Goal: Information Seeking & Learning: Learn about a topic

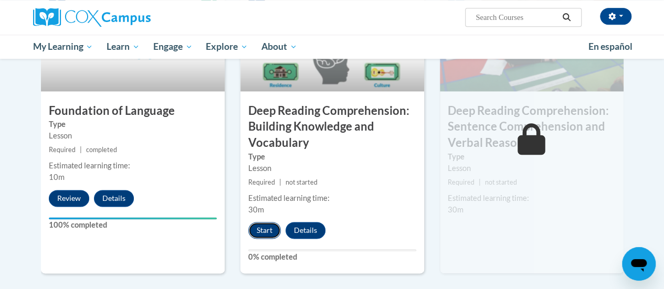
click at [265, 228] on button "Start" at bounding box center [264, 230] width 33 height 17
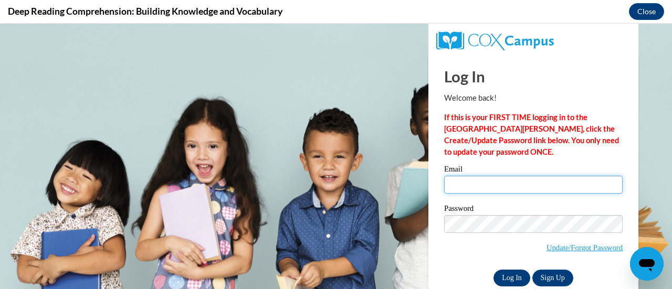
type input "nmkegle@sunprairieschools.org"
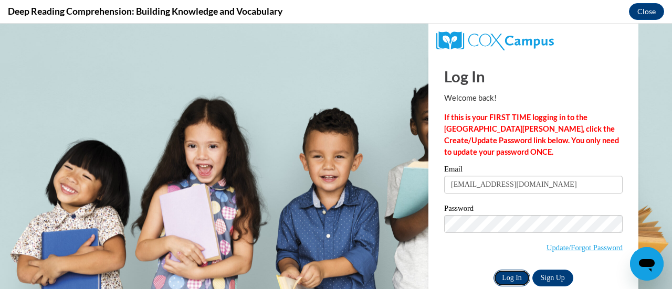
click at [504, 279] on input "Log In" at bounding box center [512, 278] width 37 height 17
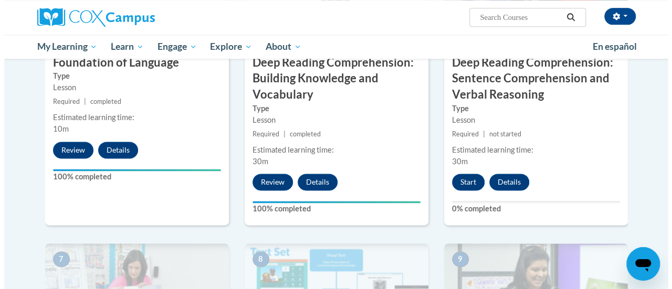
scroll to position [610, 0]
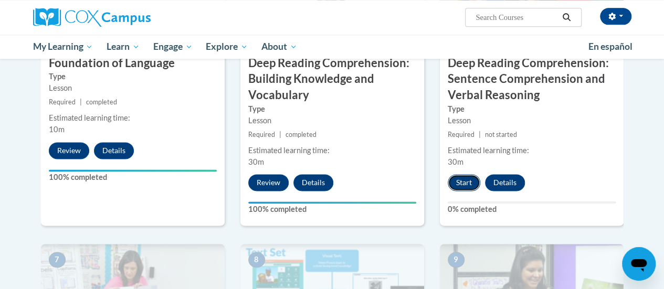
click at [465, 186] on button "Start" at bounding box center [464, 182] width 33 height 17
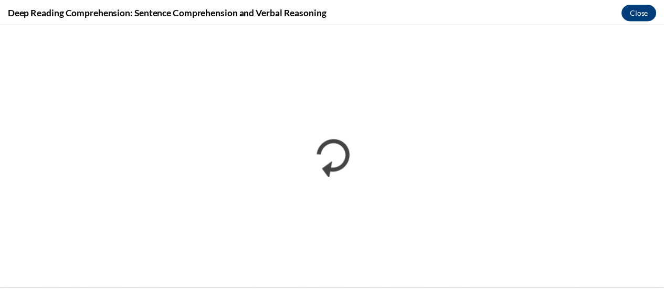
scroll to position [0, 0]
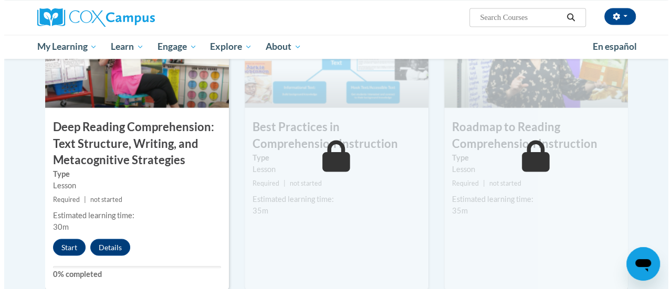
scroll to position [898, 0]
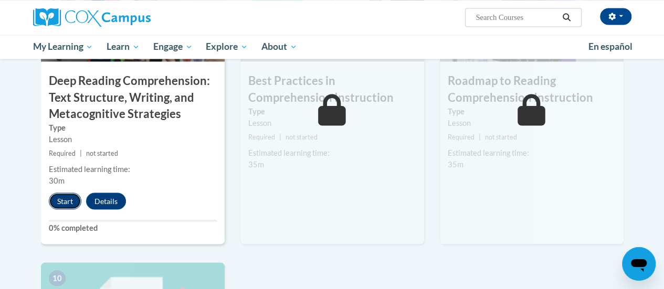
click at [57, 202] on button "Start" at bounding box center [65, 201] width 33 height 17
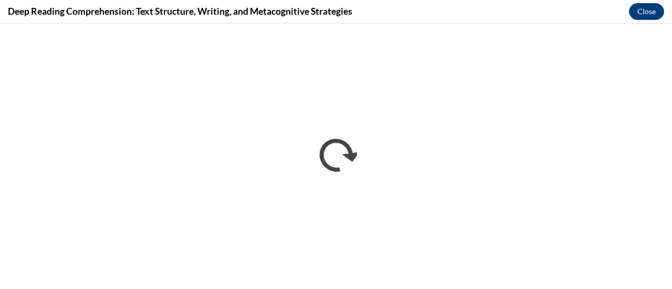
scroll to position [0, 0]
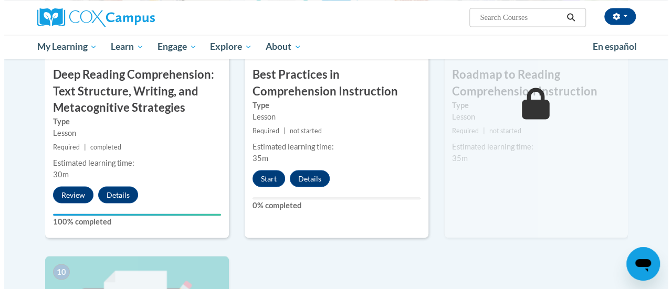
scroll to position [908, 0]
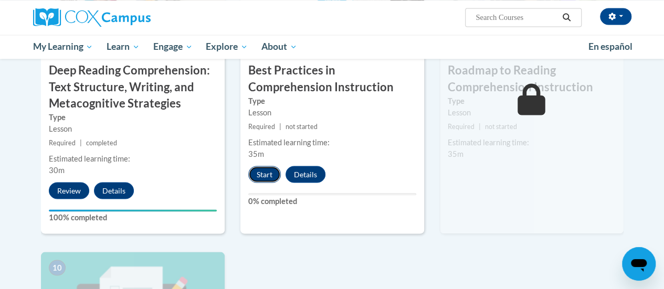
click at [264, 178] on button "Start" at bounding box center [264, 174] width 33 height 17
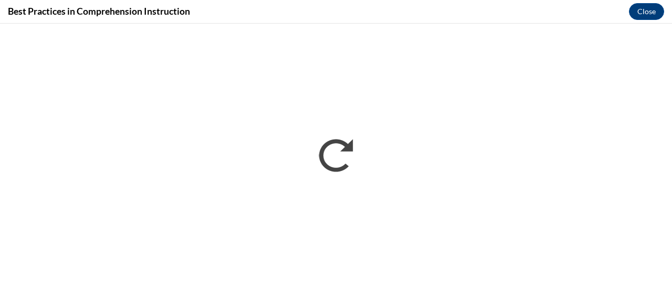
scroll to position [0, 0]
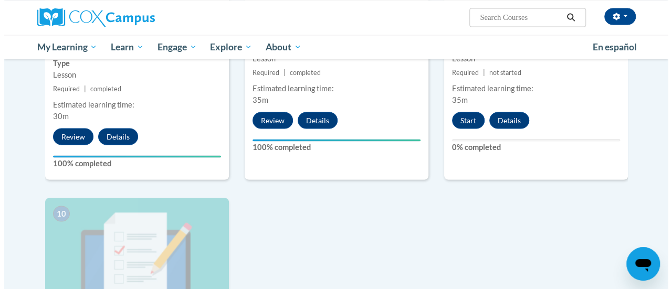
scroll to position [962, 0]
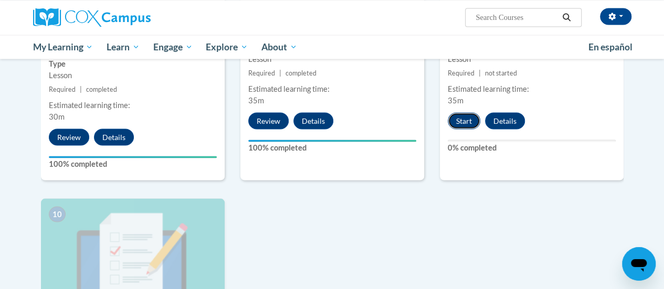
click at [457, 124] on button "Start" at bounding box center [464, 120] width 33 height 17
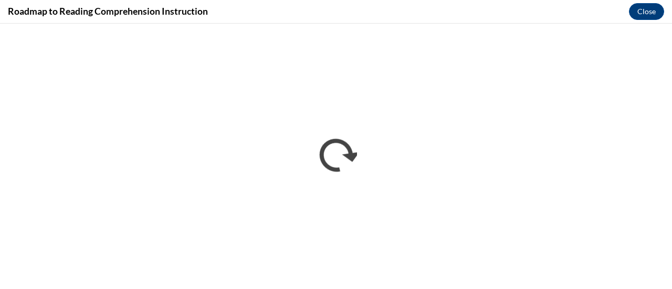
scroll to position [0, 0]
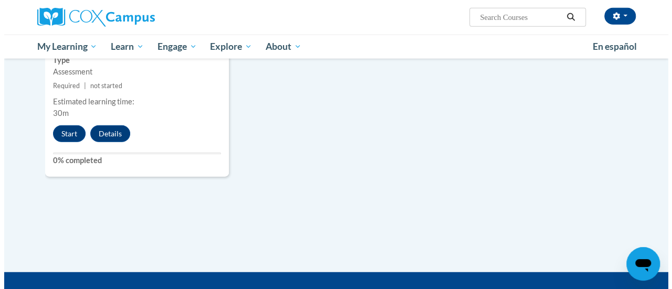
scroll to position [1257, 0]
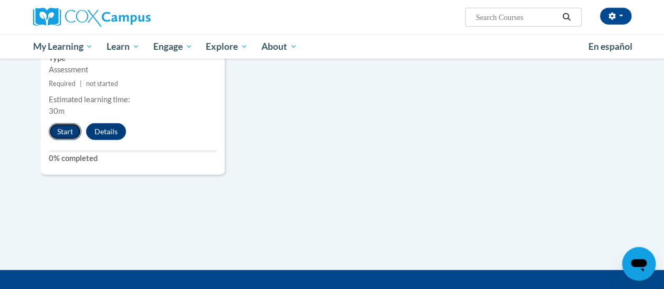
click at [64, 130] on button "Start" at bounding box center [65, 131] width 33 height 17
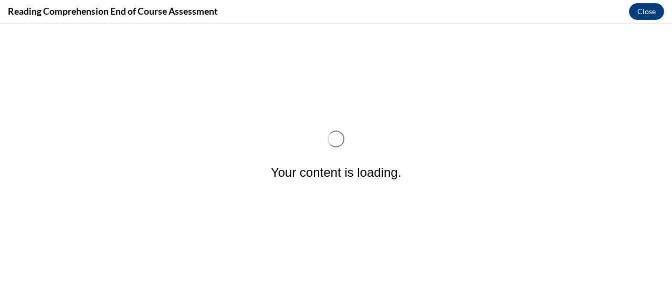
scroll to position [0, 0]
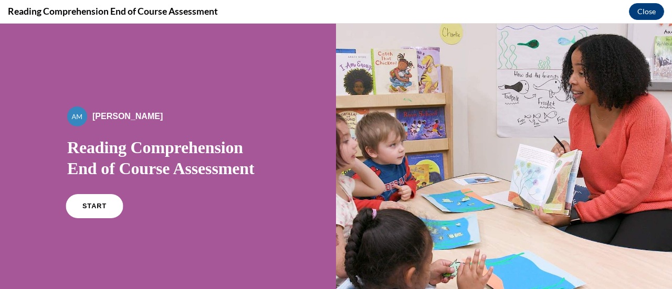
click at [87, 214] on link "START" at bounding box center [94, 206] width 57 height 24
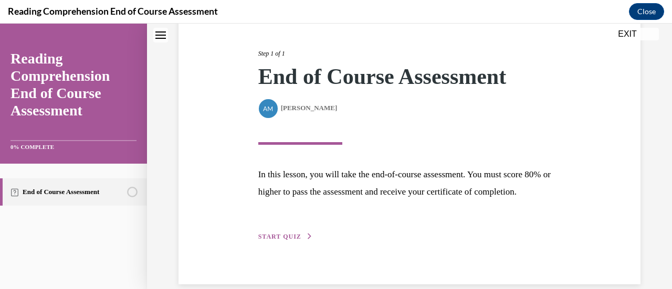
scroll to position [154, 0]
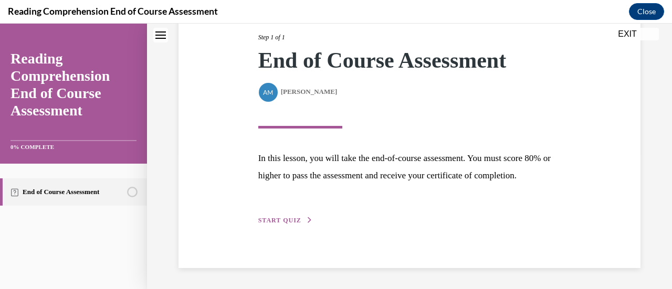
click at [285, 220] on span "START QUIZ" at bounding box center [279, 220] width 43 height 7
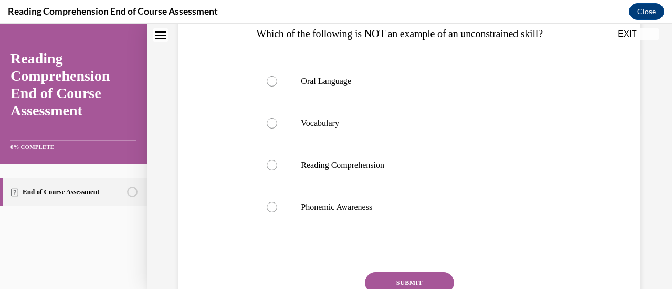
scroll to position [172, 0]
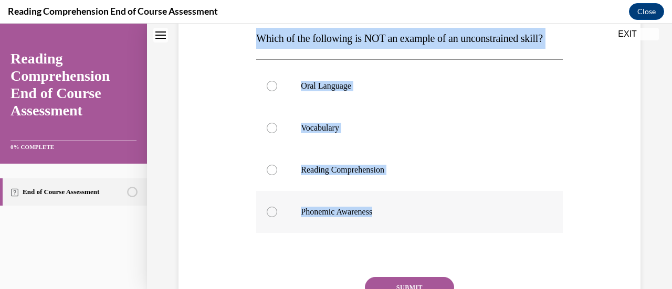
drag, startPoint x: 256, startPoint y: 38, endPoint x: 384, endPoint y: 222, distance: 223.8
click at [384, 222] on div "Question 01/20 Which of the following is NOT an example of an unconstrained ski…" at bounding box center [409, 169] width 306 height 390
copy div "Which of the following is NOT an example of an unconstrained skill? Oral Langua…"
click at [276, 217] on div at bounding box center [272, 212] width 11 height 11
click at [276, 217] on input "Phonemic Awareness" at bounding box center [272, 212] width 11 height 11
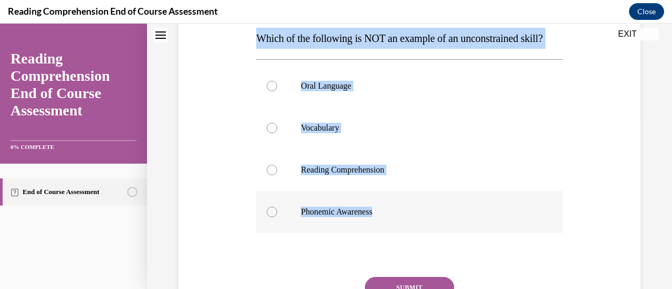
radio input "true"
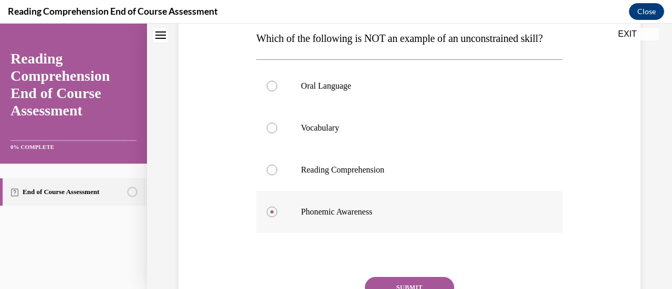
scroll to position [256, 0]
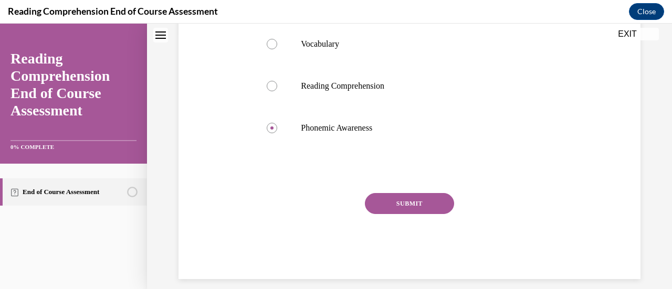
click at [420, 214] on button "SUBMIT" at bounding box center [409, 203] width 89 height 21
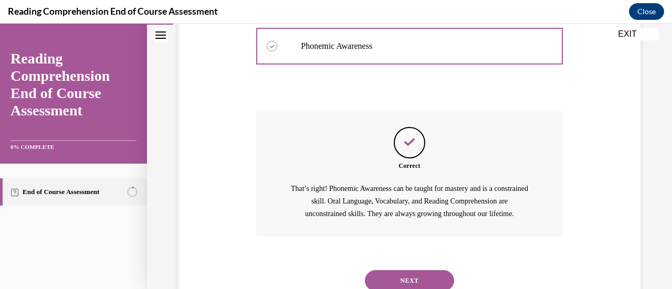
scroll to position [398, 0]
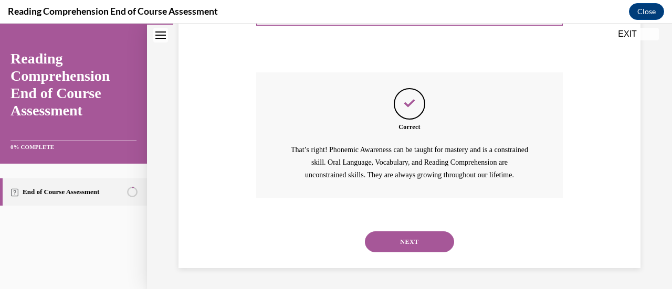
click at [417, 248] on button "NEXT" at bounding box center [409, 242] width 89 height 21
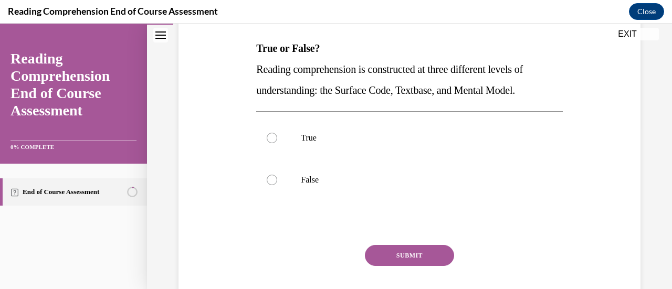
scroll to position [175, 0]
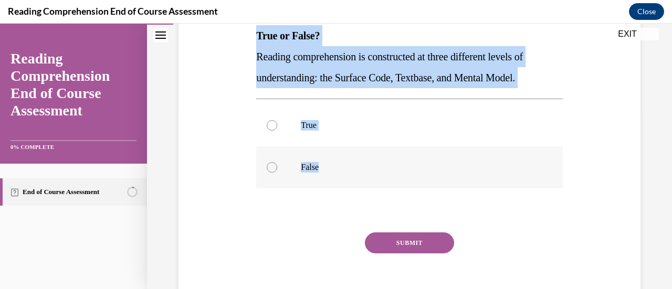
drag, startPoint x: 255, startPoint y: 32, endPoint x: 323, endPoint y: 166, distance: 150.8
click at [323, 166] on div "Question 02/20 True or False? Reading comprehension is constructed at three dif…" at bounding box center [409, 145] width 306 height 348
copy div "True or False? Reading comprehension is constructed at three different levels o…"
click at [270, 126] on div at bounding box center [272, 125] width 11 height 11
click at [270, 126] on input "True" at bounding box center [272, 125] width 11 height 11
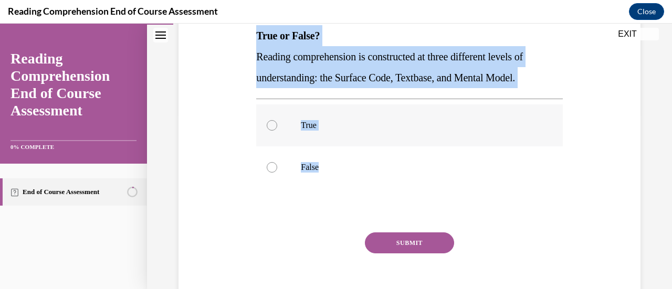
radio input "true"
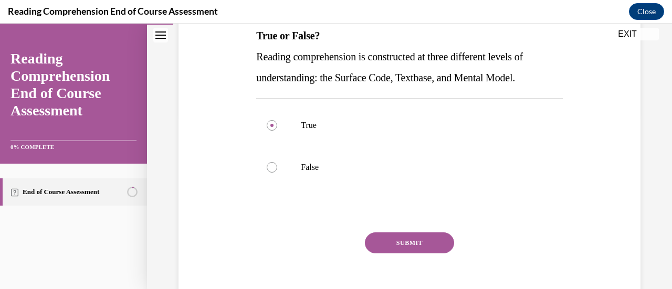
click at [414, 242] on button "SUBMIT" at bounding box center [409, 243] width 89 height 21
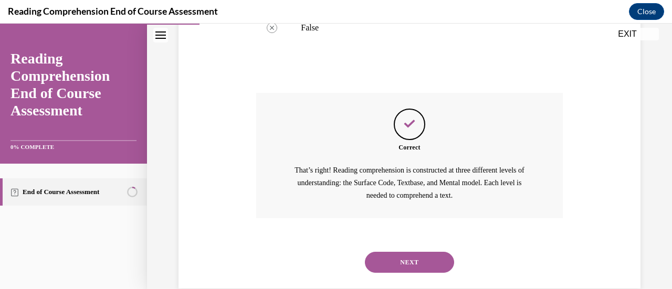
scroll to position [315, 0]
click at [414, 268] on button "NEXT" at bounding box center [409, 262] width 89 height 21
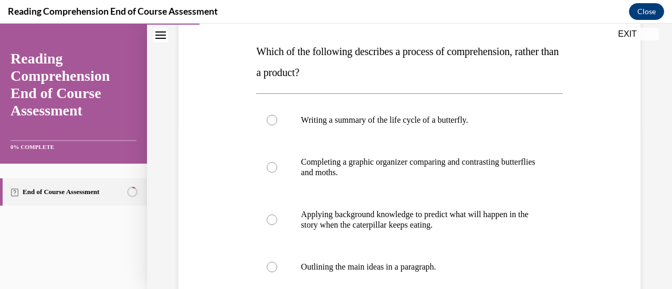
scroll to position [159, 0]
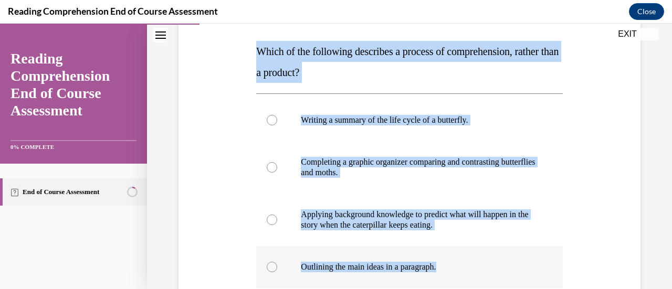
drag, startPoint x: 256, startPoint y: 54, endPoint x: 451, endPoint y: 257, distance: 281.6
click at [451, 257] on div "Question 03/20 Which of the following describes a process of comprehension, rat…" at bounding box center [409, 203] width 306 height 432
copy div "Which of the following describes a process of comprehension, rather than a prod…"
click at [271, 221] on div at bounding box center [272, 220] width 11 height 11
click at [271, 221] on input "Applying background knowledge to predict what will happen in the story when the…" at bounding box center [272, 220] width 11 height 11
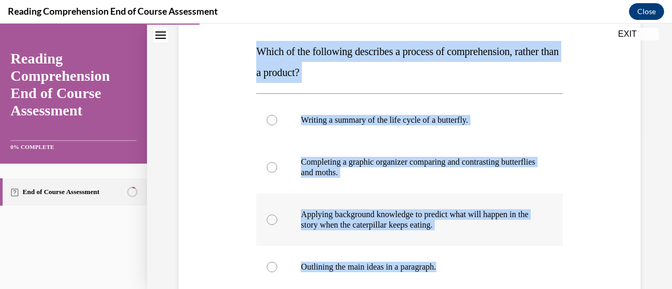
radio input "true"
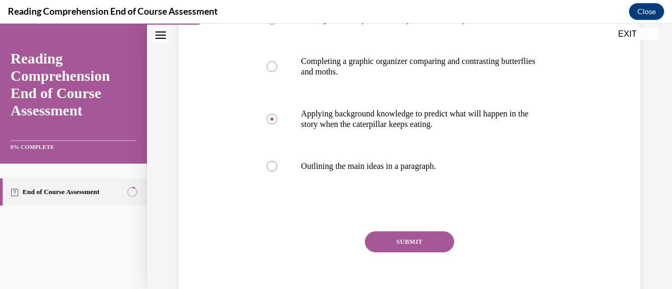
scroll to position [277, 0]
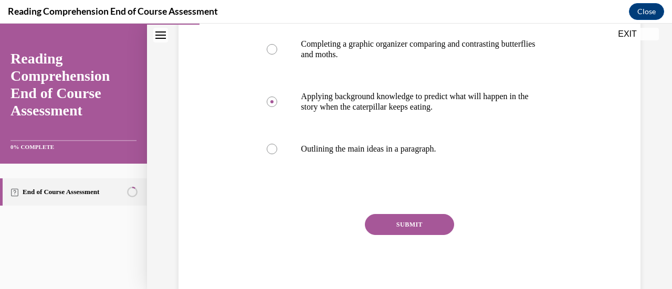
click at [401, 226] on button "SUBMIT" at bounding box center [409, 224] width 89 height 21
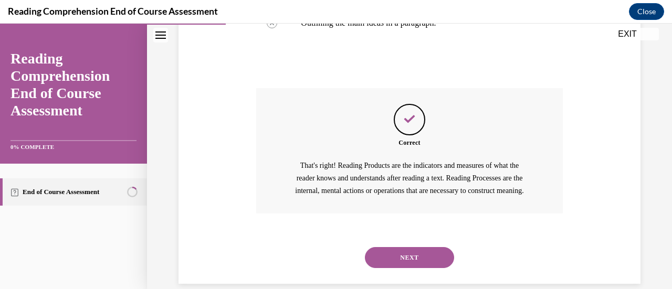
scroll to position [404, 0]
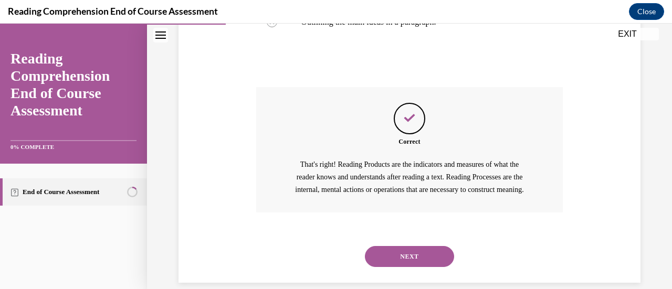
click at [409, 267] on button "NEXT" at bounding box center [409, 256] width 89 height 21
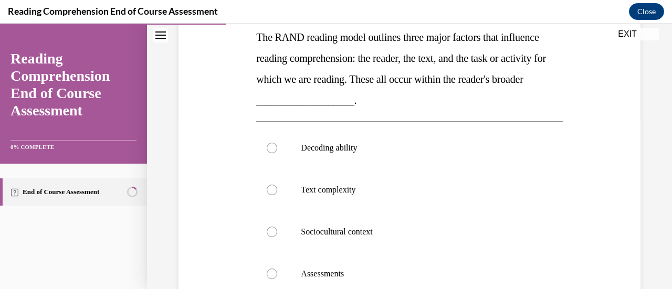
scroll to position [174, 0]
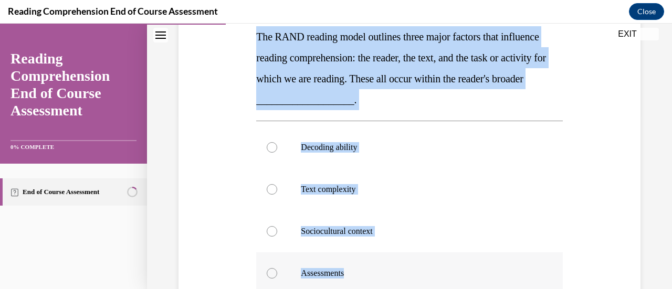
drag, startPoint x: 253, startPoint y: 34, endPoint x: 353, endPoint y: 265, distance: 251.9
click at [353, 265] on div "Question 04/20 The RAND reading model outlines three major factors that influen…" at bounding box center [409, 190] width 311 height 469
copy div "The RAND reading model outlines three major factors that influence reading comp…"
click at [272, 232] on div at bounding box center [272, 231] width 11 height 11
click at [272, 232] on input "Sociocultural context" at bounding box center [272, 231] width 11 height 11
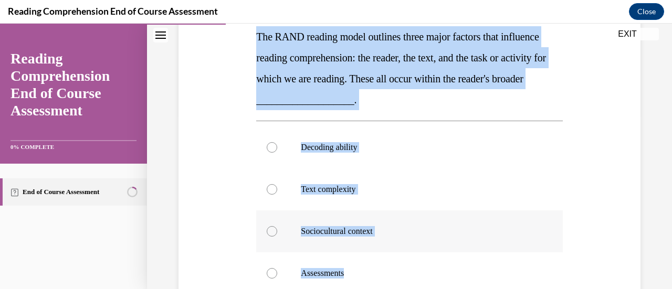
radio input "true"
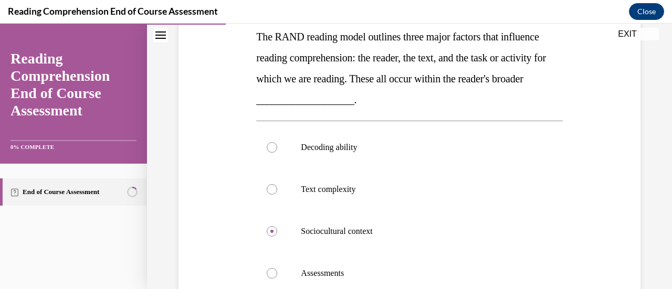
scroll to position [298, 0]
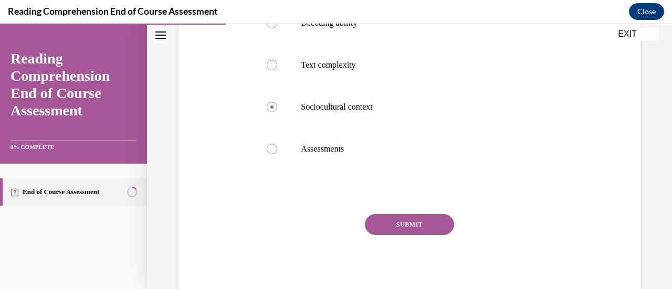
click at [404, 230] on button "SUBMIT" at bounding box center [409, 224] width 89 height 21
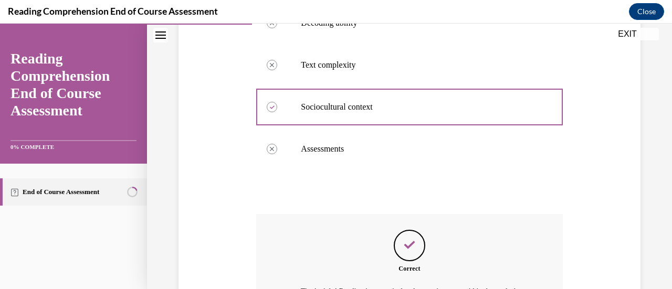
scroll to position [427, 0]
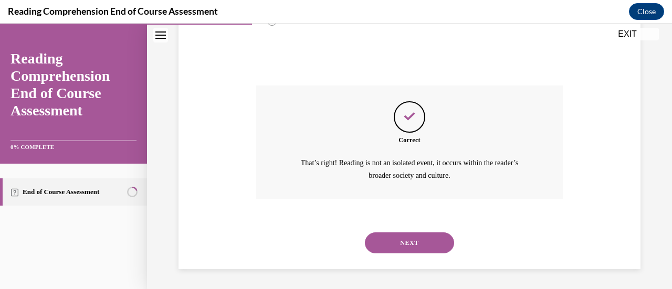
click at [413, 248] on button "NEXT" at bounding box center [409, 243] width 89 height 21
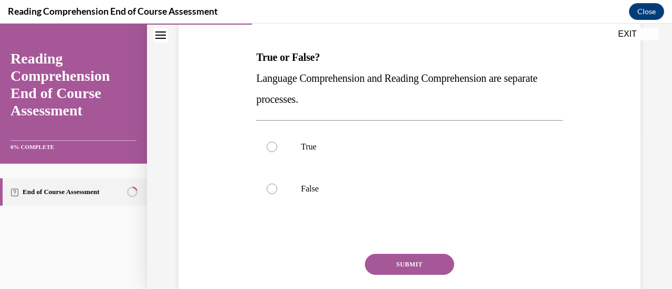
scroll to position [157, 0]
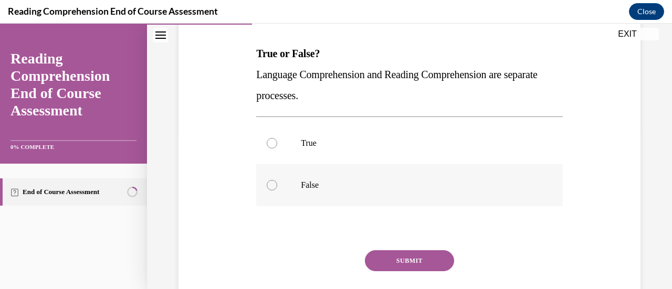
click at [345, 184] on p "False" at bounding box center [418, 185] width 235 height 11
click at [277, 184] on input "False" at bounding box center [272, 185] width 11 height 11
radio input "true"
click at [408, 255] on button "SUBMIT" at bounding box center [409, 261] width 89 height 21
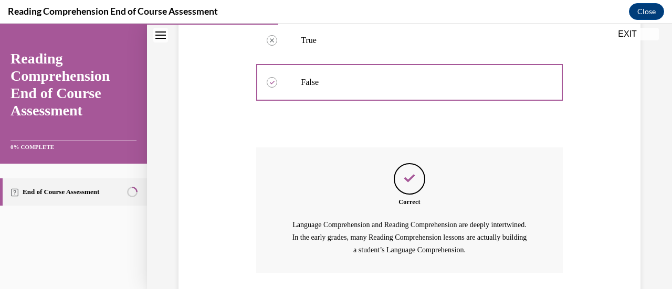
scroll to position [335, 0]
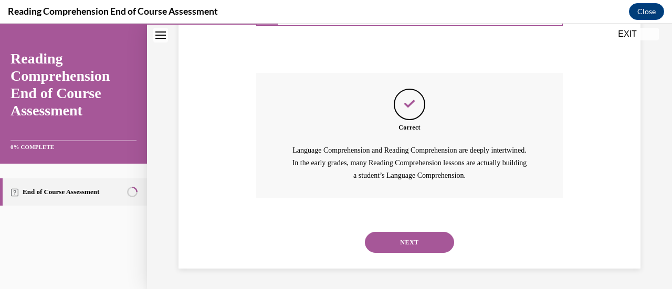
click at [408, 255] on div "NEXT" at bounding box center [409, 243] width 306 height 42
click at [398, 243] on button "NEXT" at bounding box center [409, 242] width 89 height 21
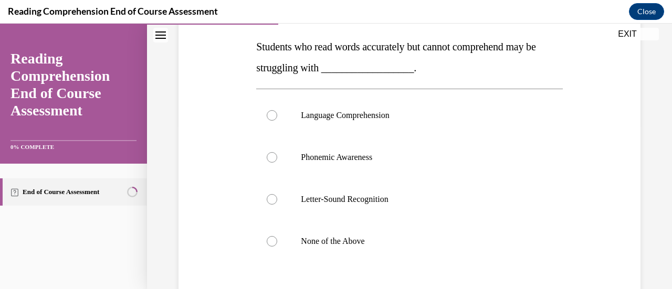
scroll to position [179, 0]
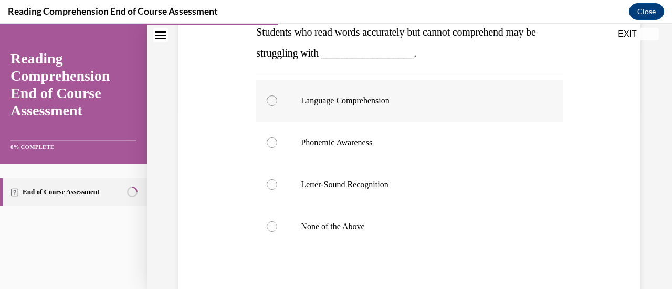
click at [340, 97] on p "Language Comprehension" at bounding box center [418, 101] width 235 height 11
click at [277, 97] on input "Language Comprehension" at bounding box center [272, 101] width 11 height 11
radio input "true"
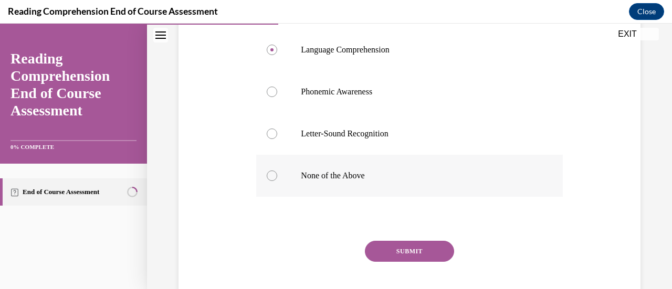
scroll to position [249, 0]
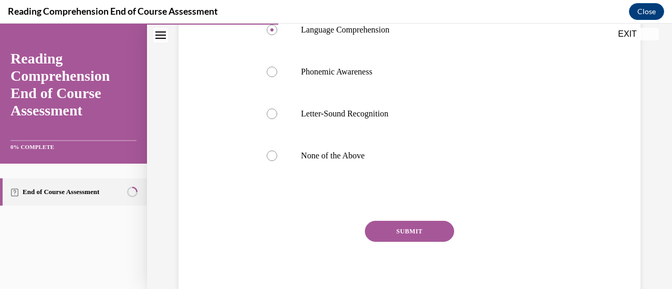
click at [419, 227] on button "SUBMIT" at bounding box center [409, 231] width 89 height 21
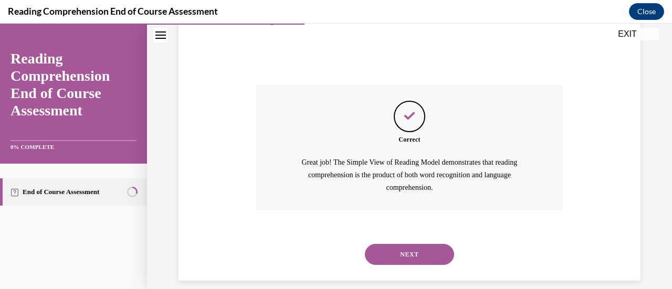
scroll to position [398, 0]
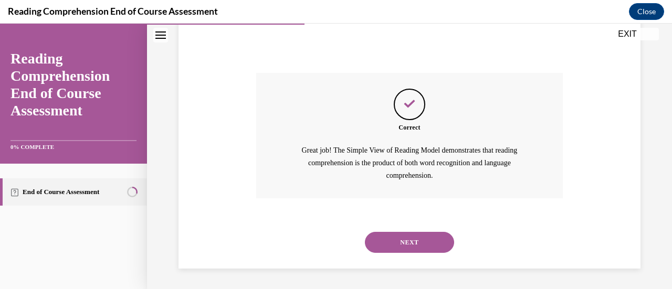
click at [434, 243] on button "NEXT" at bounding box center [409, 242] width 89 height 21
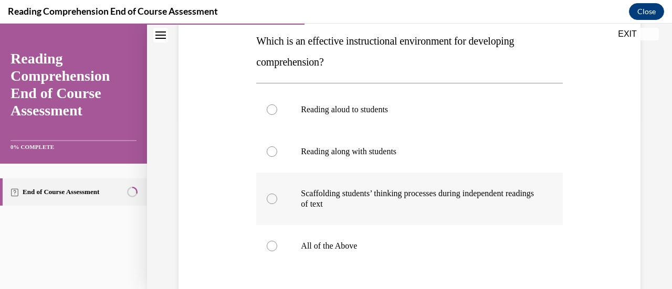
scroll to position [169, 0]
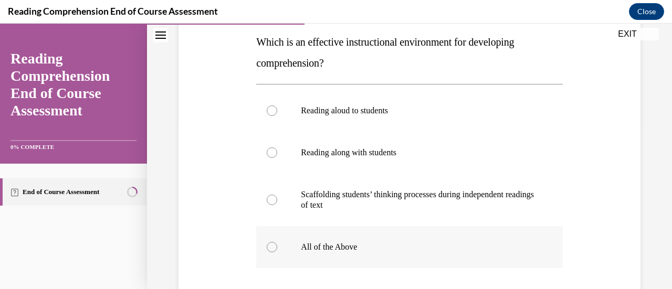
click at [272, 249] on div at bounding box center [272, 247] width 11 height 11
click at [272, 249] on input "All of the Above" at bounding box center [272, 247] width 11 height 11
radio input "true"
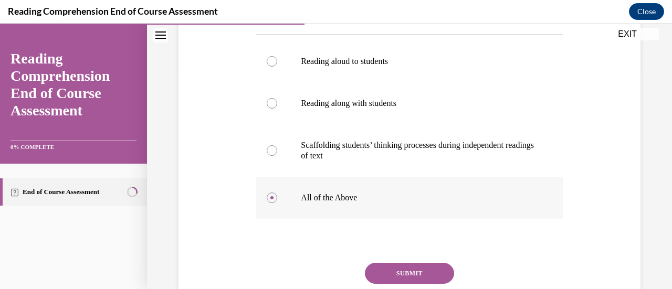
scroll to position [267, 0]
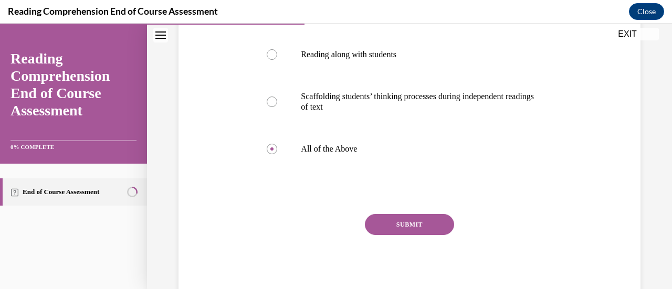
click at [408, 226] on button "SUBMIT" at bounding box center [409, 224] width 89 height 21
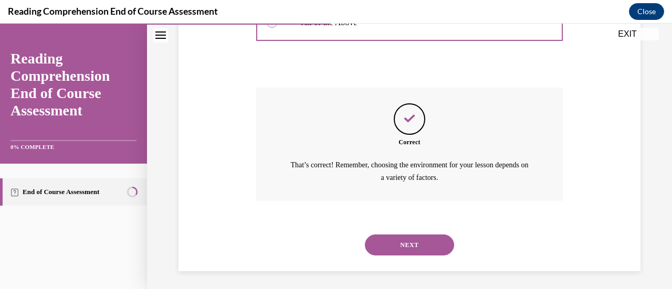
scroll to position [395, 0]
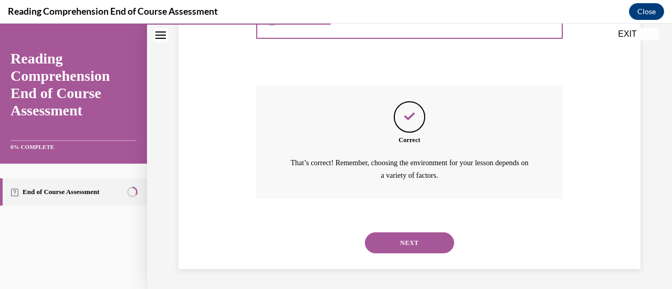
click at [411, 244] on button "NEXT" at bounding box center [409, 243] width 89 height 21
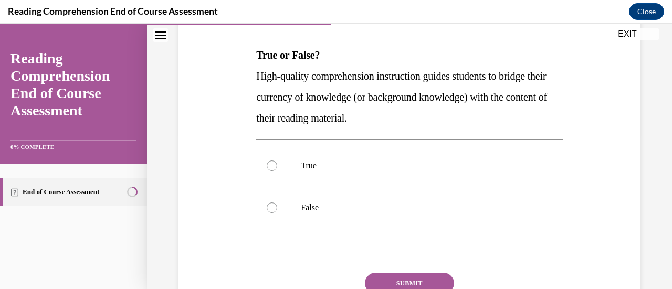
scroll to position [157, 0]
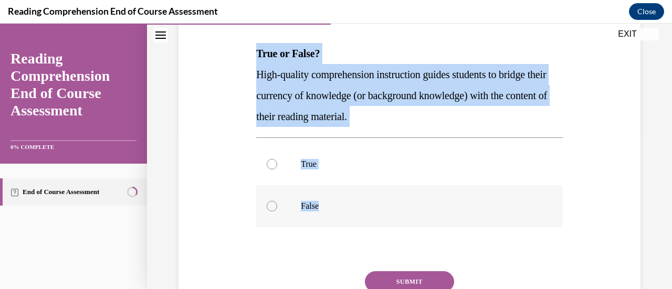
drag, startPoint x: 255, startPoint y: 52, endPoint x: 324, endPoint y: 210, distance: 171.9
click at [324, 210] on div "Question 08/20 True or False? High-quality comprehension instruction guides stu…" at bounding box center [409, 173] width 306 height 369
copy div "True or False? High-quality comprehension instruction guides students to bridge…"
click at [272, 164] on div at bounding box center [272, 164] width 11 height 11
click at [272, 164] on input "True" at bounding box center [272, 164] width 11 height 11
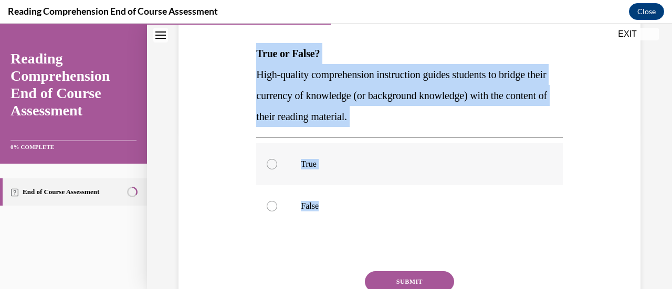
radio input "true"
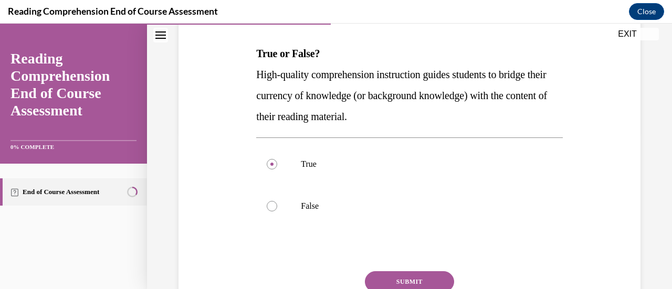
click at [428, 277] on button "SUBMIT" at bounding box center [409, 282] width 89 height 21
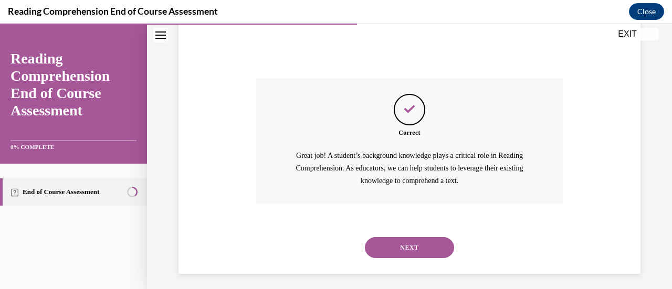
scroll to position [356, 0]
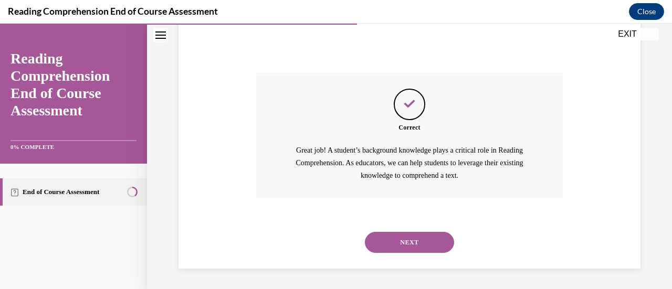
click at [418, 245] on button "NEXT" at bounding box center [409, 242] width 89 height 21
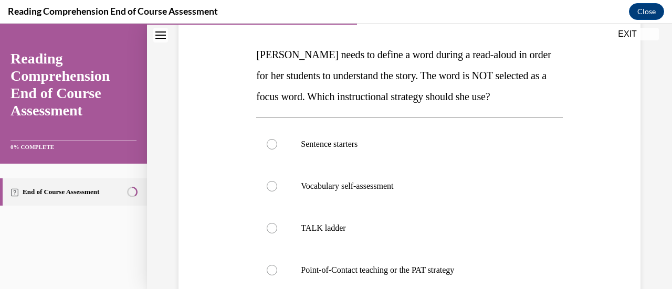
scroll to position [169, 0]
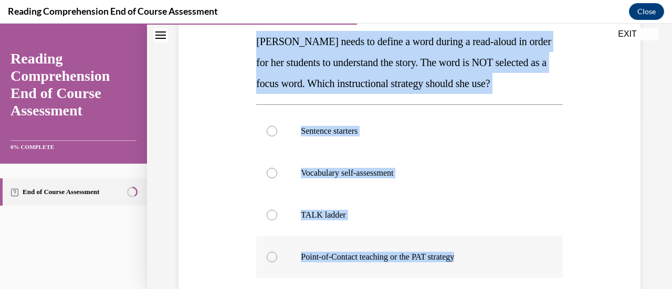
drag, startPoint x: 253, startPoint y: 38, endPoint x: 470, endPoint y: 258, distance: 309.0
click at [470, 258] on div "Question 09/20 Mrs. Ivie needs to define a word during a read-aloud in order fo…" at bounding box center [409, 184] width 311 height 447
copy div "Mrs. Ivie needs to define a word during a read-aloud in order for her students …"
click at [270, 258] on div at bounding box center [272, 257] width 11 height 11
click at [270, 258] on input "Point-of-Contact teaching or the PAT strategy" at bounding box center [272, 257] width 11 height 11
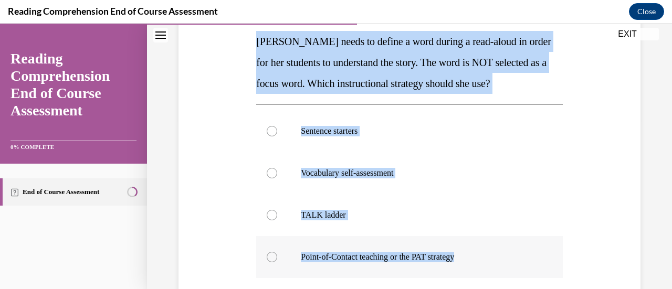
radio input "true"
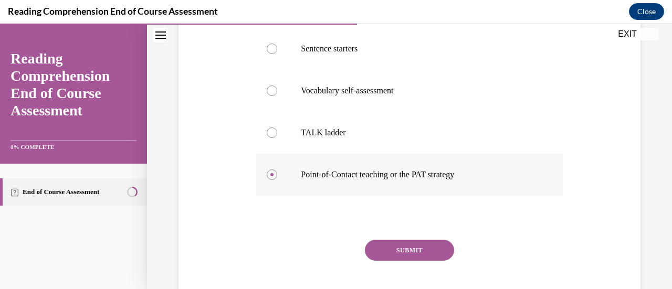
scroll to position [277, 0]
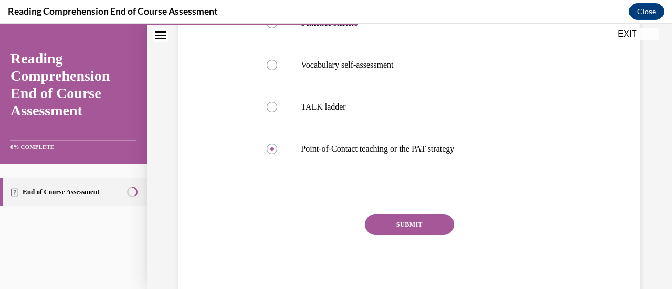
click at [425, 222] on button "SUBMIT" at bounding box center [409, 224] width 89 height 21
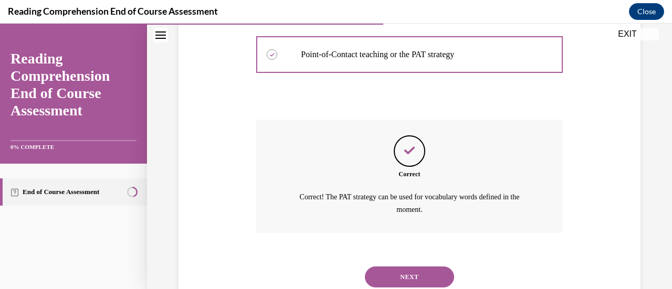
scroll to position [372, 0]
click at [412, 278] on button "NEXT" at bounding box center [409, 276] width 89 height 21
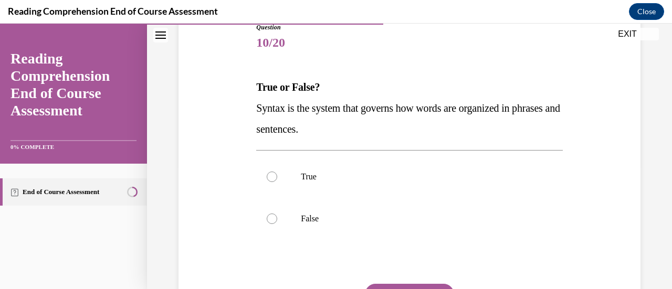
scroll to position [127, 0]
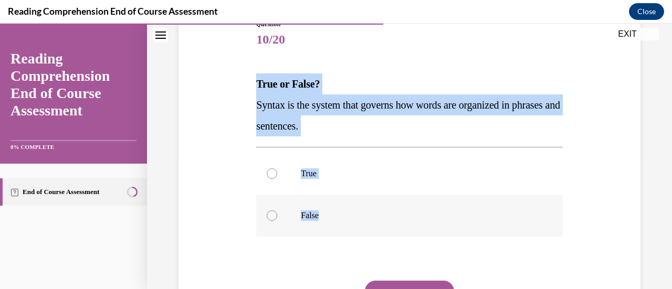
drag, startPoint x: 255, startPoint y: 82, endPoint x: 327, endPoint y: 203, distance: 141.1
click at [327, 203] on div "Question 10/20 True or False? Syntax is the system that governs how words are o…" at bounding box center [409, 193] width 306 height 348
copy div "True or False? Syntax is the system that governs how words are organized in phr…"
click at [272, 172] on div at bounding box center [272, 174] width 11 height 11
click at [272, 172] on input "True" at bounding box center [272, 174] width 11 height 11
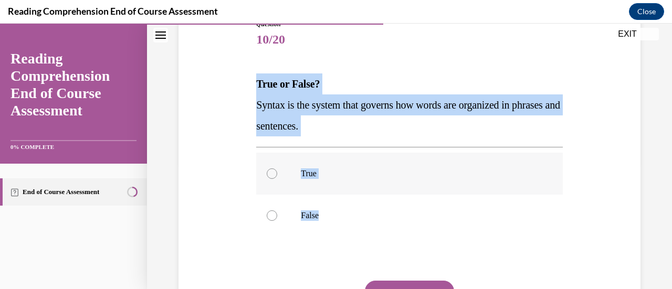
radio input "true"
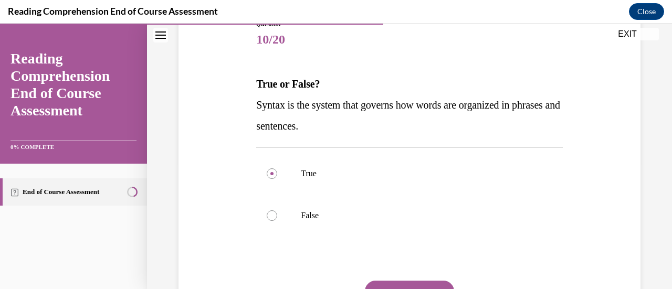
click at [388, 284] on button "SUBMIT" at bounding box center [409, 291] width 89 height 21
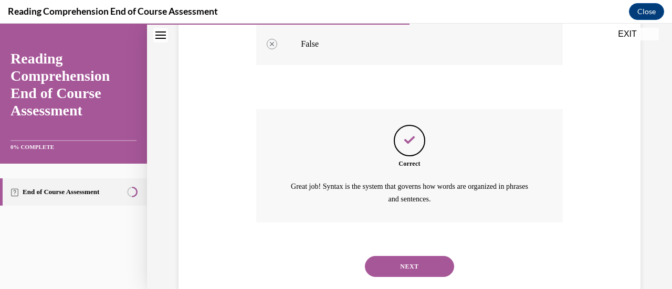
scroll to position [301, 0]
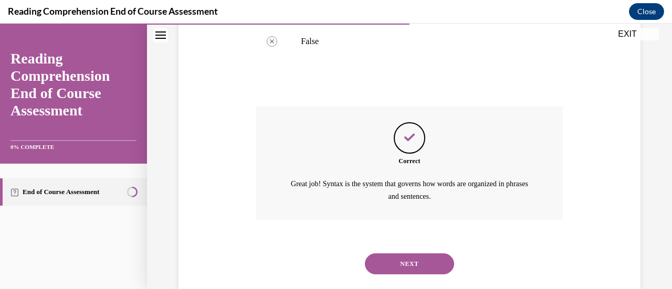
click at [413, 268] on button "NEXT" at bounding box center [409, 264] width 89 height 21
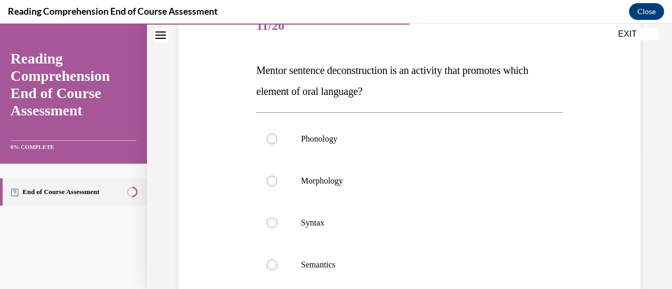
scroll to position [143, 0]
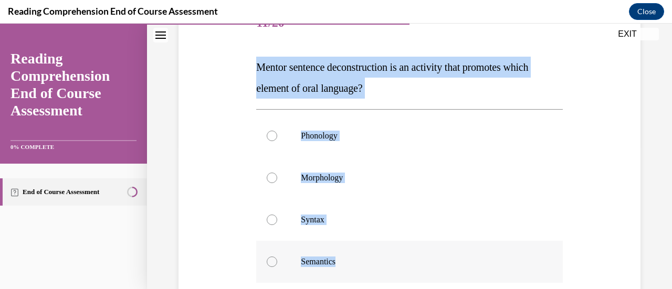
drag, startPoint x: 254, startPoint y: 66, endPoint x: 341, endPoint y: 257, distance: 210.3
click at [341, 257] on div "Question 11/20 Mentor sentence deconstruction is an activity that promotes whic…" at bounding box center [409, 200] width 311 height 426
copy div "Mentor sentence deconstruction is an activity that promotes which element of or…"
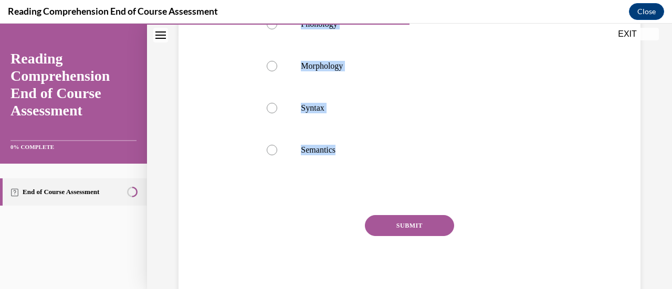
click at [424, 223] on button "SUBMIT" at bounding box center [409, 225] width 89 height 21
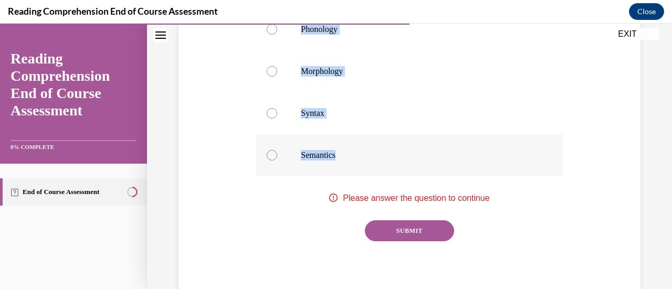
scroll to position [256, 0]
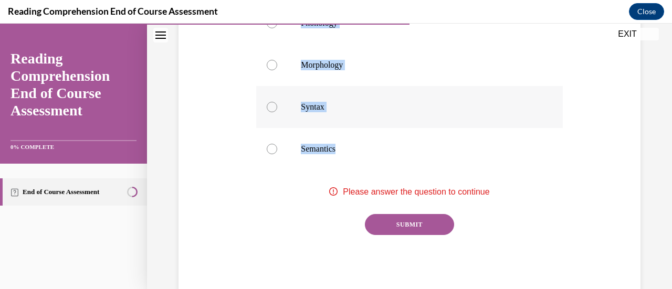
click at [271, 111] on div at bounding box center [272, 107] width 11 height 11
click at [271, 111] on input "Syntax" at bounding box center [272, 107] width 11 height 11
radio input "true"
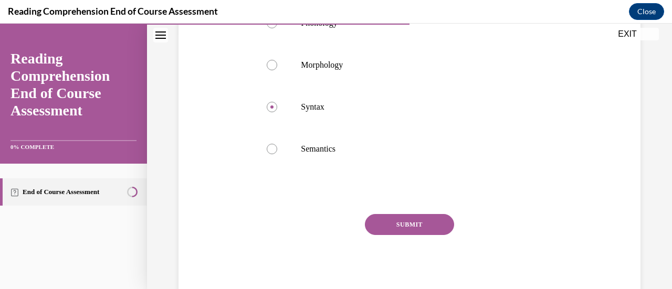
click at [416, 218] on button "SUBMIT" at bounding box center [409, 224] width 89 height 21
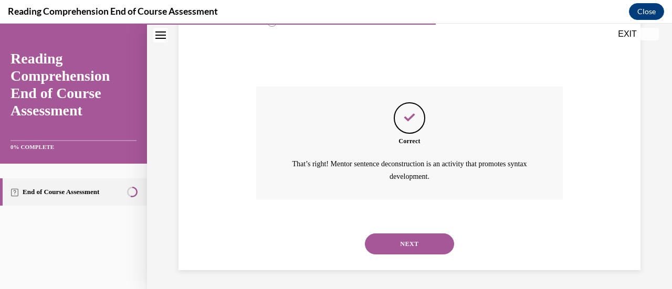
scroll to position [385, 0]
click at [400, 242] on button "NEXT" at bounding box center [409, 243] width 89 height 21
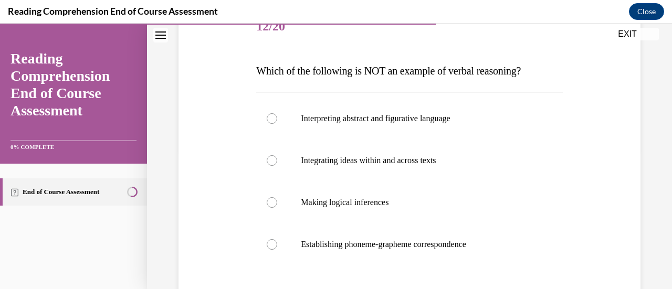
scroll to position [141, 0]
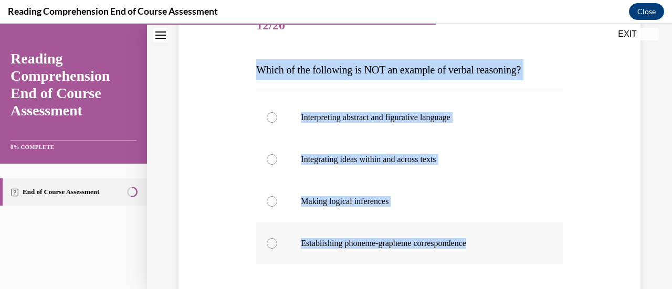
drag, startPoint x: 257, startPoint y: 68, endPoint x: 484, endPoint y: 235, distance: 281.4
click at [484, 235] on div "Question 12/20 Which of the following is NOT an example of verbal reasoning? In…" at bounding box center [409, 200] width 306 height 390
copy div "Which of the following is NOT an example of verbal reasoning? Interpreting abst…"
click at [270, 242] on div at bounding box center [272, 243] width 11 height 11
click at [270, 242] on input "Establishing phoneme-grapheme correspondence" at bounding box center [272, 243] width 11 height 11
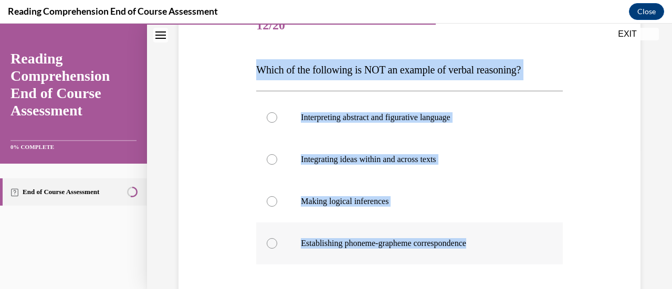
radio input "true"
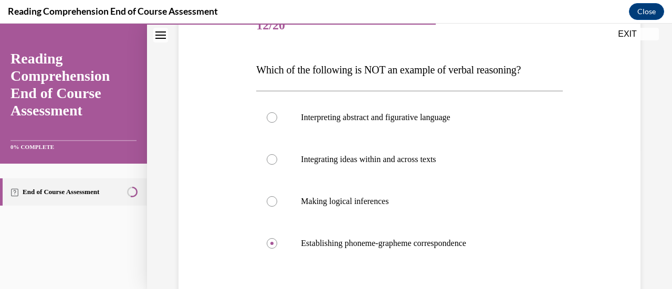
scroll to position [235, 0]
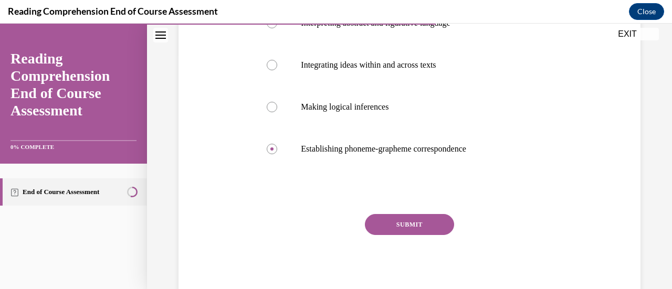
click at [428, 220] on button "SUBMIT" at bounding box center [409, 224] width 89 height 21
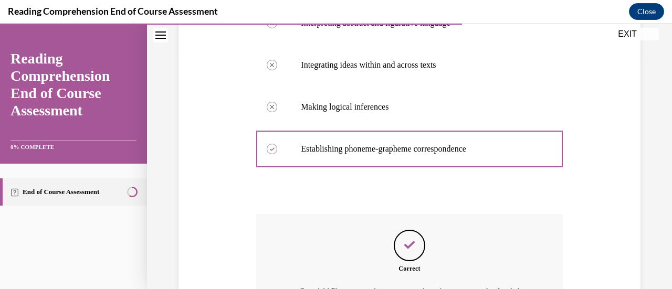
scroll to position [364, 0]
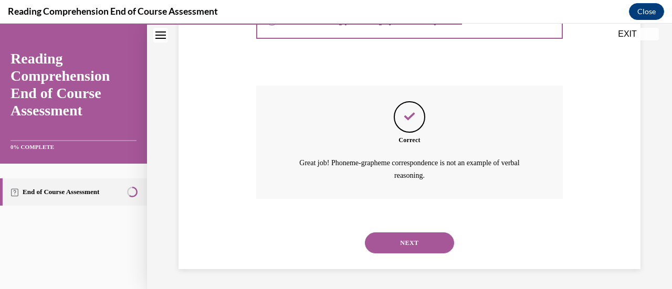
click at [408, 246] on button "NEXT" at bounding box center [409, 243] width 89 height 21
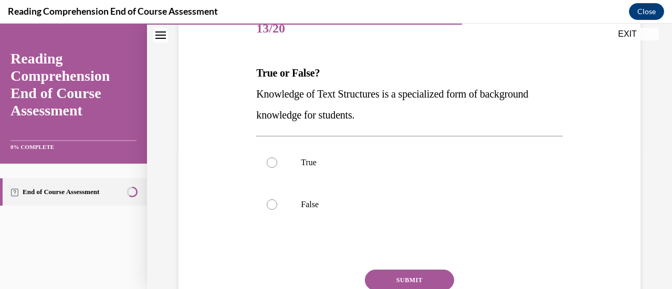
scroll to position [139, 0]
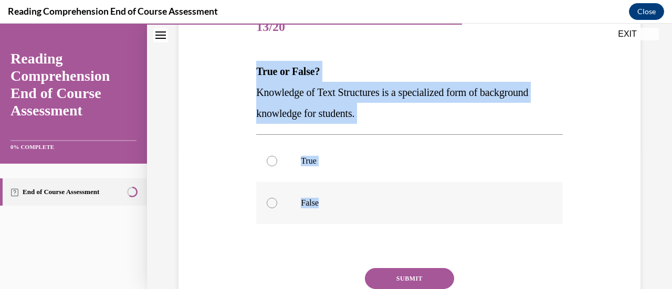
drag, startPoint x: 253, startPoint y: 68, endPoint x: 324, endPoint y: 205, distance: 154.1
click at [324, 205] on div "Question 13/20 True or False? Knowledge of Text Structures is a specialized for…" at bounding box center [409, 172] width 311 height 363
copy div "True or False? Knowledge of Text Structures is a specialized form of background…"
click at [273, 163] on div at bounding box center [272, 161] width 11 height 11
click at [273, 163] on input "True" at bounding box center [272, 161] width 11 height 11
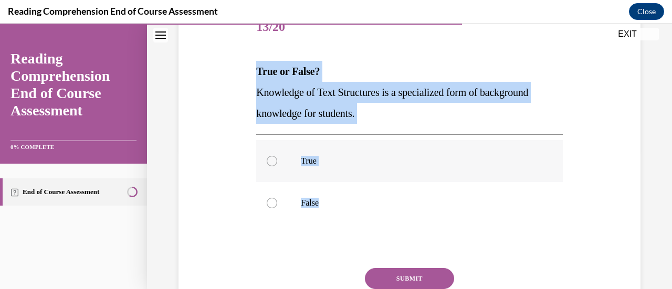
radio input "true"
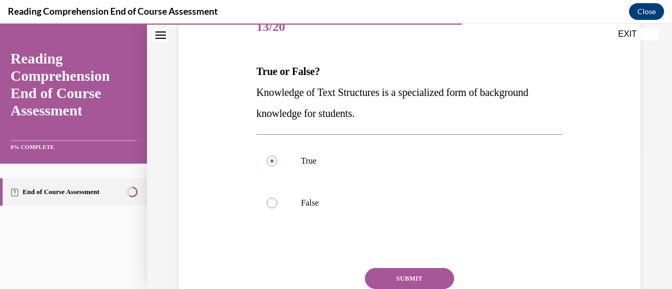
click at [406, 272] on button "SUBMIT" at bounding box center [409, 278] width 89 height 21
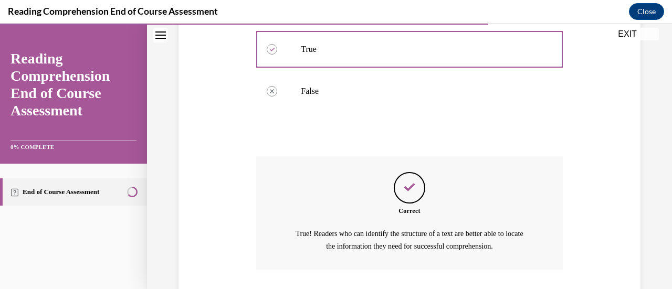
scroll to position [322, 0]
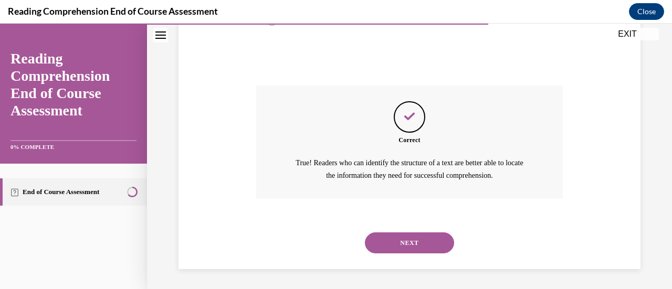
click at [429, 246] on button "NEXT" at bounding box center [409, 243] width 89 height 21
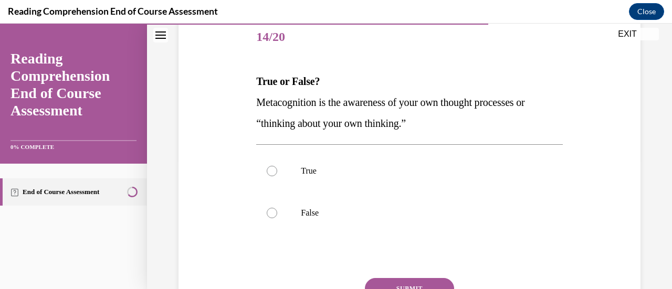
scroll to position [131, 0]
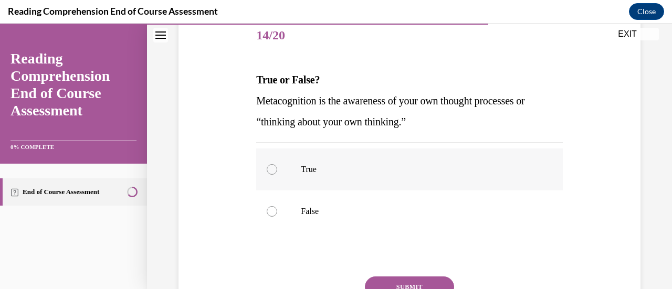
click at [298, 167] on label "True" at bounding box center [409, 170] width 306 height 42
click at [277, 167] on input "True" at bounding box center [272, 169] width 11 height 11
radio input "true"
click at [398, 280] on button "SUBMIT" at bounding box center [409, 287] width 89 height 21
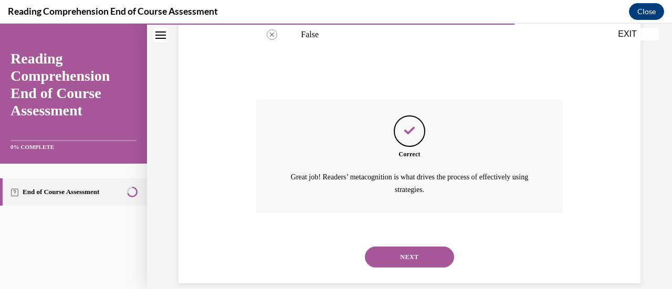
scroll to position [309, 0]
click at [414, 265] on button "NEXT" at bounding box center [409, 256] width 89 height 21
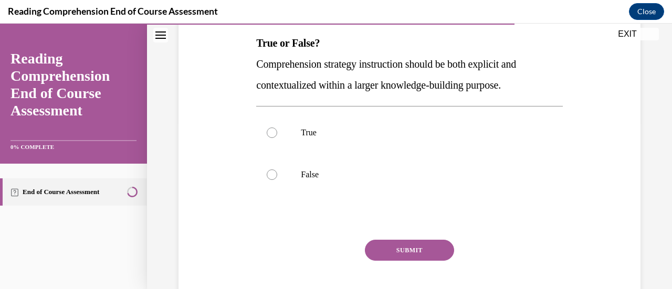
scroll to position [172, 0]
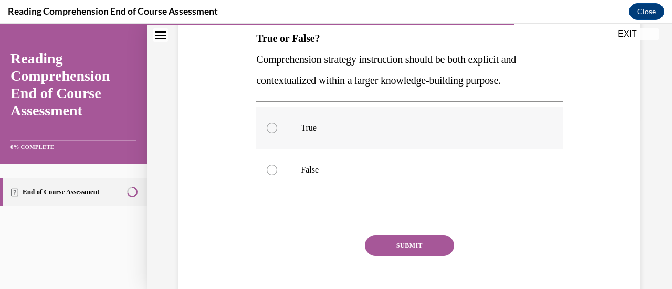
click at [272, 127] on div at bounding box center [272, 128] width 11 height 11
click at [272, 127] on input "True" at bounding box center [272, 128] width 11 height 11
radio input "true"
click at [401, 254] on button "SUBMIT" at bounding box center [409, 245] width 89 height 21
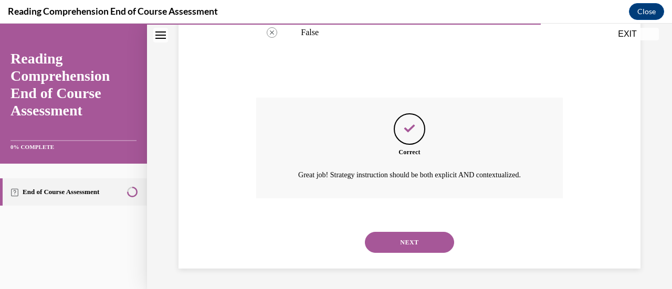
scroll to position [322, 0]
click at [413, 240] on button "NEXT" at bounding box center [409, 242] width 89 height 21
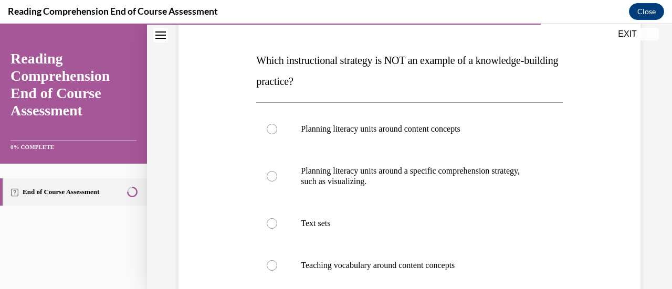
scroll to position [163, 0]
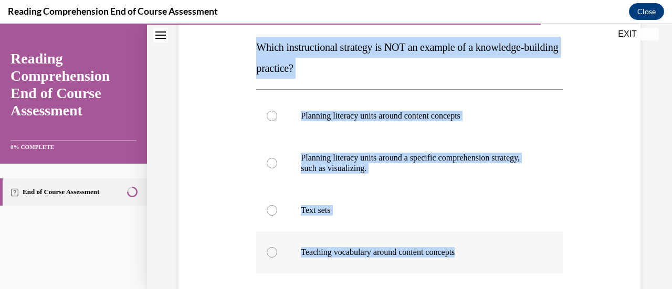
drag, startPoint x: 255, startPoint y: 48, endPoint x: 467, endPoint y: 254, distance: 296.0
click at [467, 254] on div "Question 16/20 Which instructional strategy is NOT an example of a knowledge-bu…" at bounding box center [409, 193] width 306 height 421
click at [276, 164] on div at bounding box center [272, 163] width 11 height 11
click at [276, 164] on input "Planning literacy units around a specific comprehension strategy, such as visua…" at bounding box center [272, 163] width 11 height 11
radio input "true"
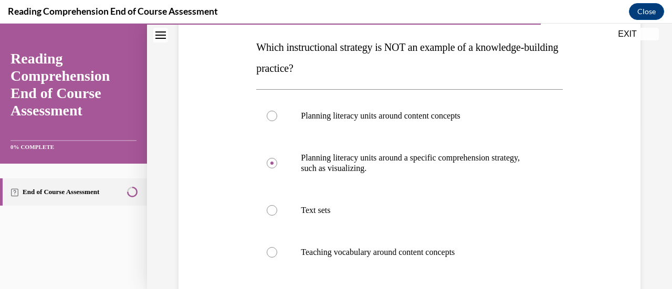
scroll to position [267, 0]
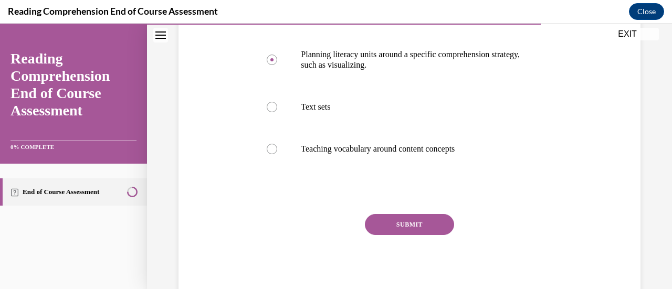
click at [390, 225] on button "SUBMIT" at bounding box center [409, 224] width 89 height 21
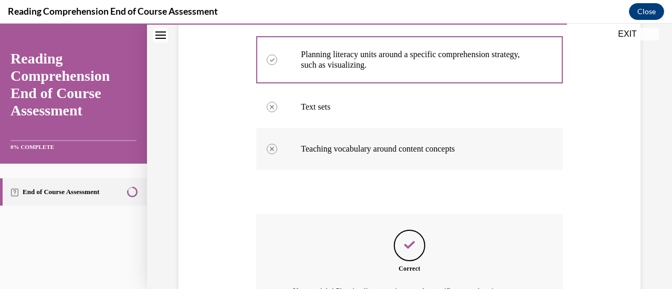
scroll to position [395, 0]
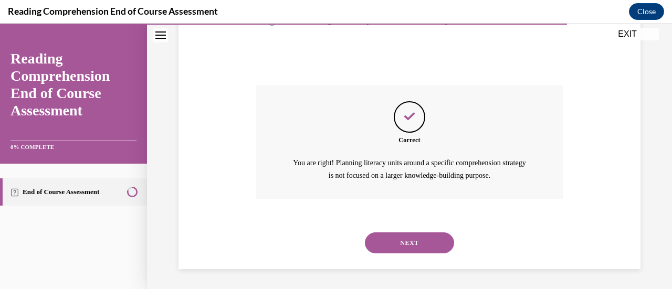
click at [401, 247] on button "NEXT" at bounding box center [409, 243] width 89 height 21
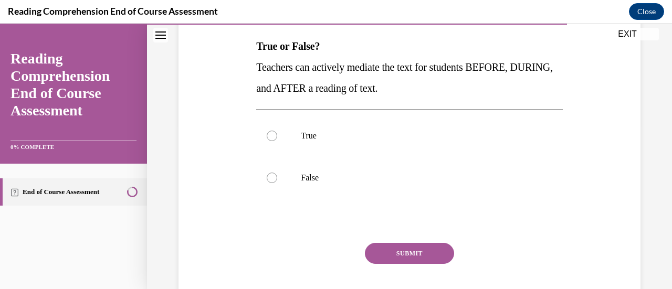
scroll to position [159, 0]
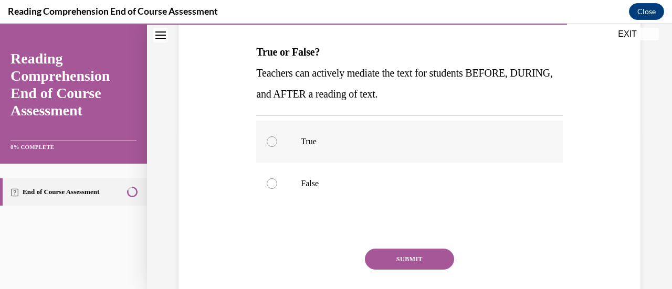
click at [271, 141] on div at bounding box center [272, 142] width 11 height 11
click at [271, 141] on input "True" at bounding box center [272, 142] width 11 height 11
radio input "true"
click at [406, 258] on button "SUBMIT" at bounding box center [409, 259] width 89 height 21
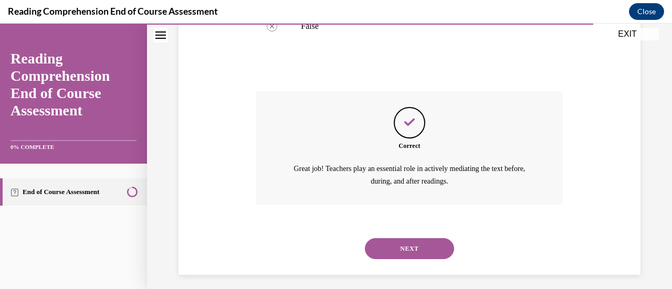
click at [431, 249] on button "NEXT" at bounding box center [409, 248] width 89 height 21
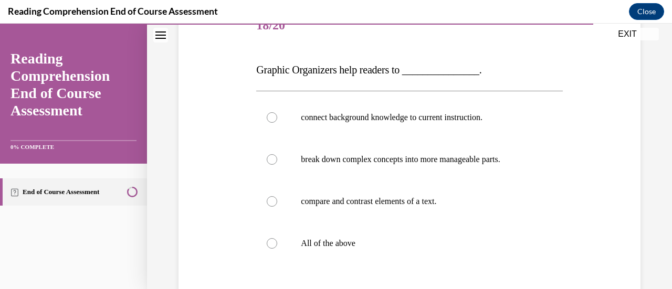
scroll to position [142, 0]
click at [384, 245] on p "All of the above" at bounding box center [418, 242] width 235 height 11
click at [277, 245] on input "All of the above" at bounding box center [272, 242] width 11 height 11
radio input "true"
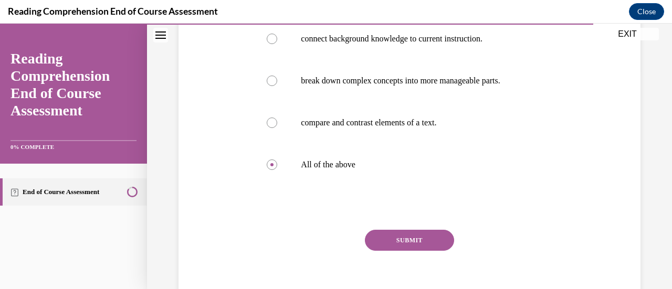
click at [402, 244] on button "SUBMIT" at bounding box center [409, 240] width 89 height 21
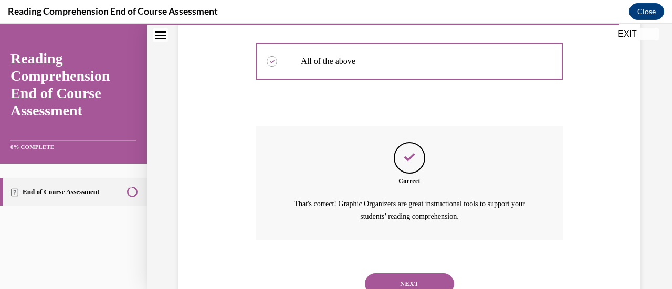
scroll to position [346, 0]
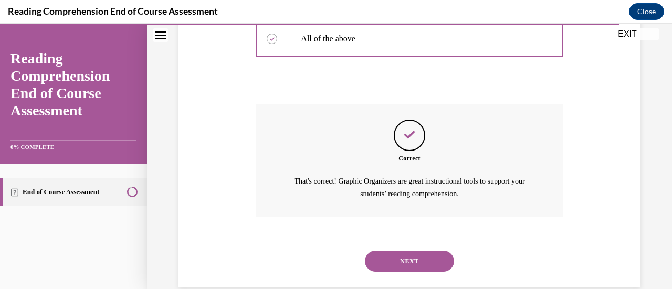
click at [405, 257] on button "NEXT" at bounding box center [409, 261] width 89 height 21
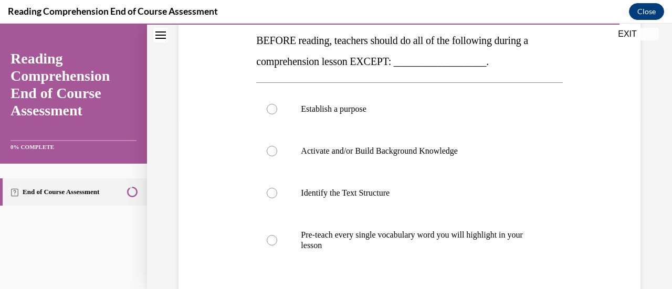
scroll to position [171, 0]
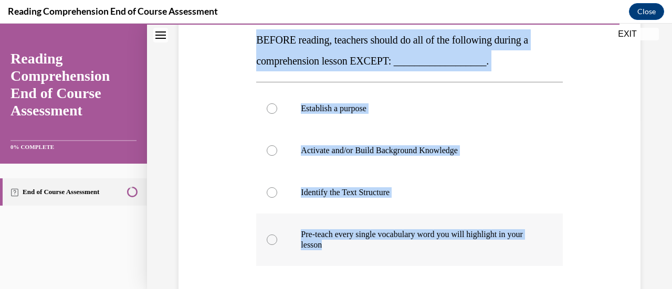
drag, startPoint x: 255, startPoint y: 41, endPoint x: 387, endPoint y: 250, distance: 246.9
click at [387, 250] on div "Question 19/20 BEFORE reading, teachers should do all of the following during a…" at bounding box center [409, 185] width 306 height 421
click at [272, 242] on div at bounding box center [272, 240] width 11 height 11
click at [272, 242] on input "Pre-teach every single vocabulary word you will highlight in your lesson" at bounding box center [272, 240] width 11 height 11
radio input "true"
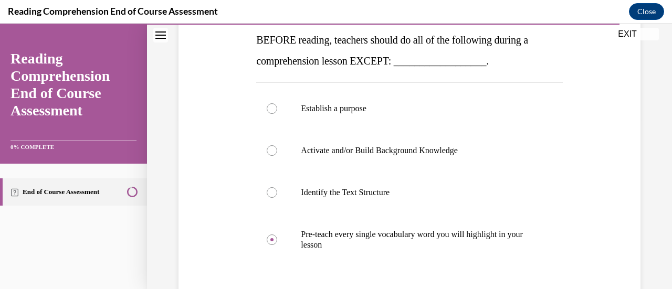
scroll to position [267, 0]
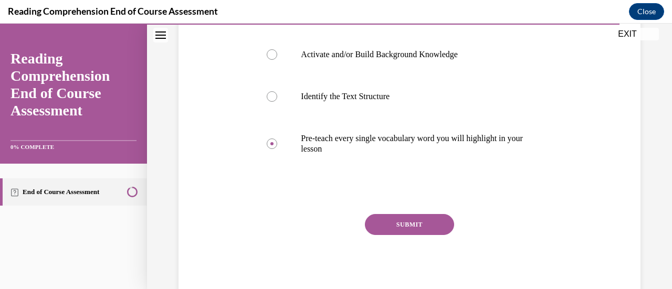
click at [412, 223] on button "SUBMIT" at bounding box center [409, 224] width 89 height 21
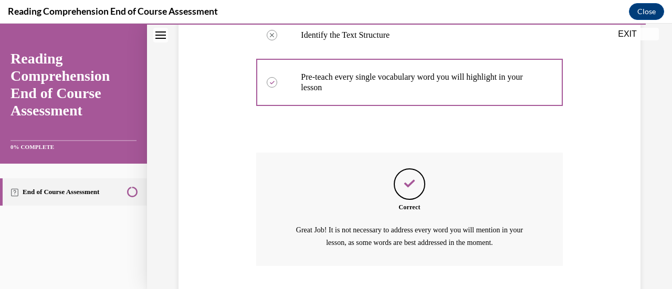
scroll to position [395, 0]
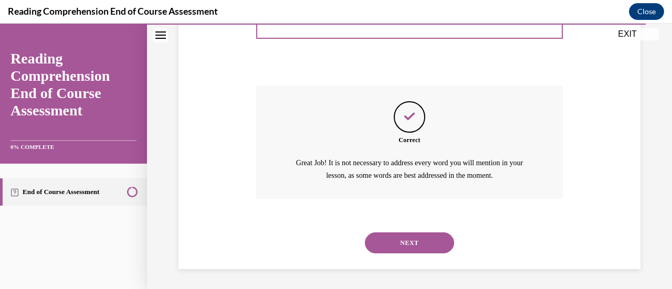
click at [432, 245] on button "NEXT" at bounding box center [409, 243] width 89 height 21
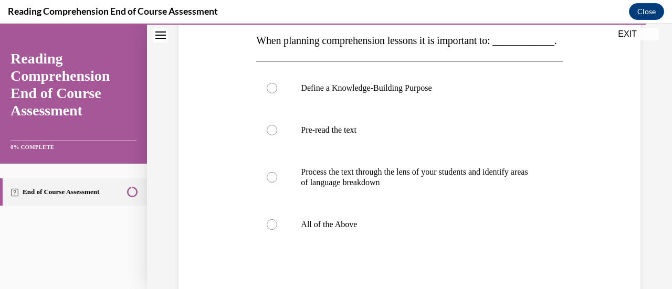
scroll to position [171, 0]
click at [272, 230] on div at bounding box center [272, 224] width 11 height 11
click at [272, 230] on input "All of the Above" at bounding box center [272, 224] width 11 height 11
radio input "true"
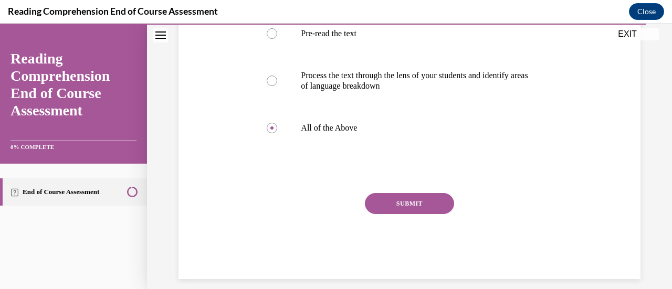
click at [420, 214] on button "SUBMIT" at bounding box center [409, 203] width 89 height 21
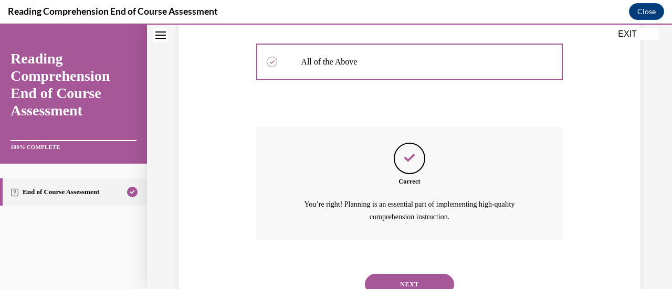
scroll to position [395, 0]
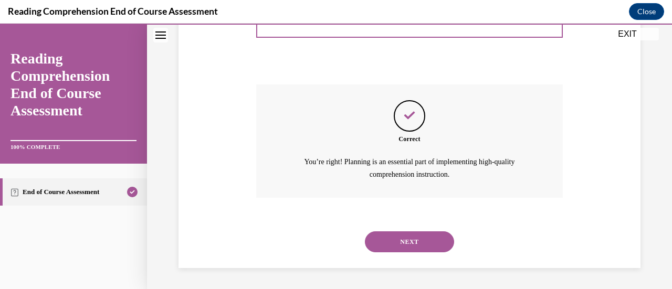
click at [424, 247] on button "NEXT" at bounding box center [409, 242] width 89 height 21
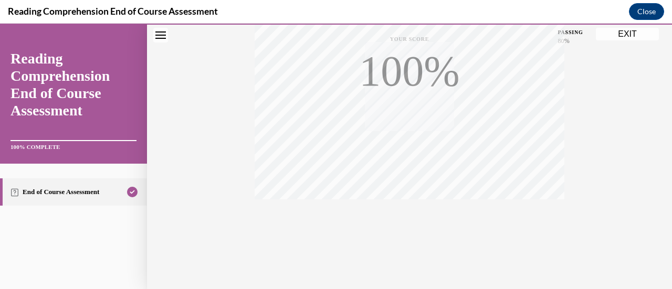
scroll to position [272, 0]
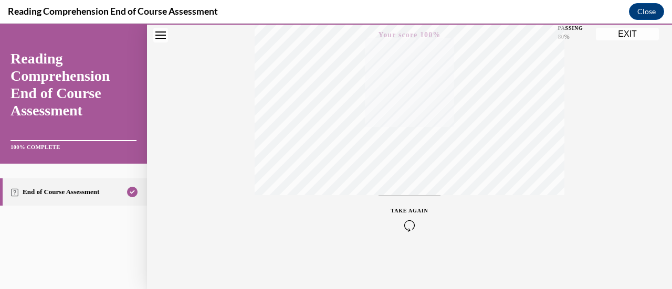
click at [637, 35] on button "EXIT" at bounding box center [627, 34] width 63 height 13
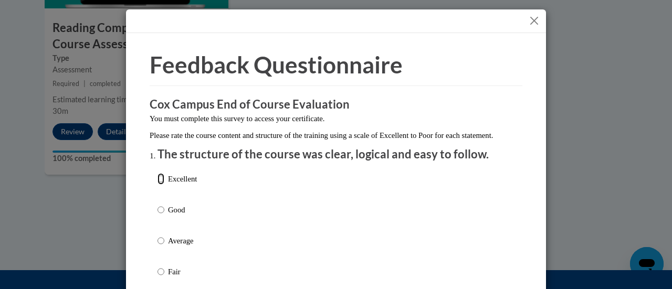
click at [158, 185] on input "Excellent" at bounding box center [161, 179] width 7 height 12
radio input "true"
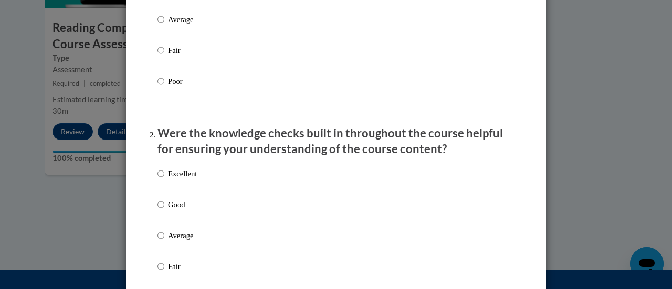
scroll to position [228, 0]
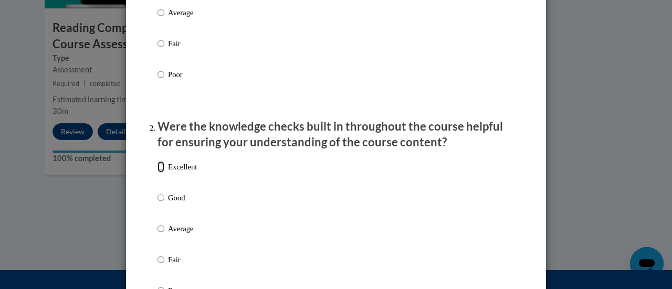
click at [158, 173] on input "Excellent" at bounding box center [161, 167] width 7 height 12
radio input "true"
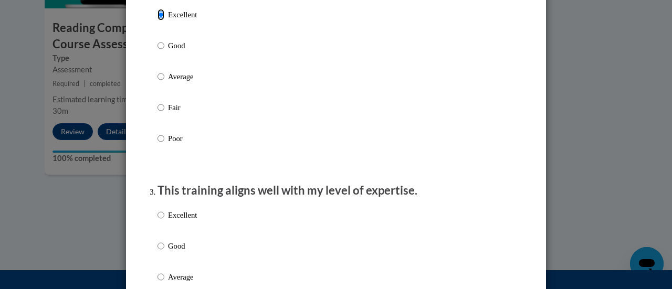
scroll to position [414, 0]
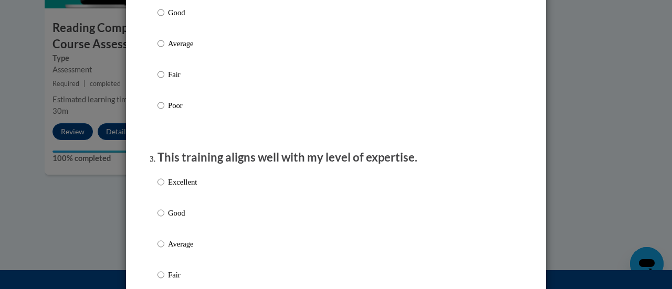
click at [159, 205] on label "Excellent" at bounding box center [177, 190] width 39 height 28
click at [159, 188] on input "Excellent" at bounding box center [161, 182] width 7 height 12
radio input "true"
click at [159, 188] on input "Excellent" at bounding box center [161, 182] width 7 height 12
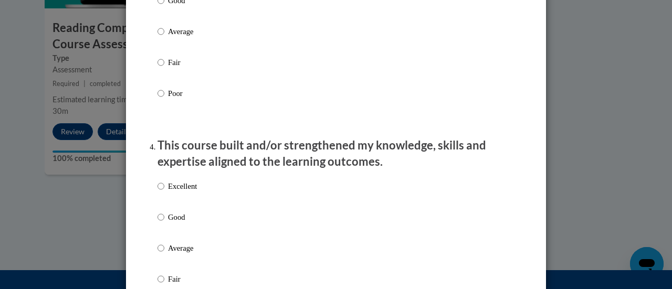
scroll to position [630, 0]
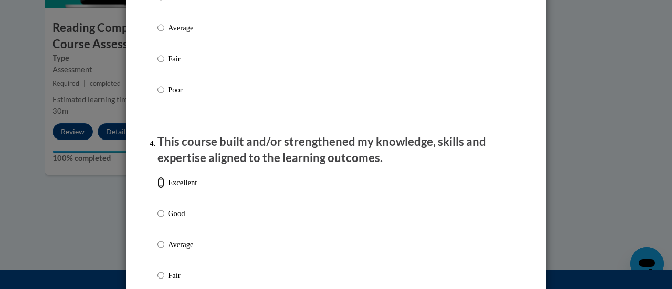
click at [158, 189] on input "Excellent" at bounding box center [161, 183] width 7 height 12
radio input "true"
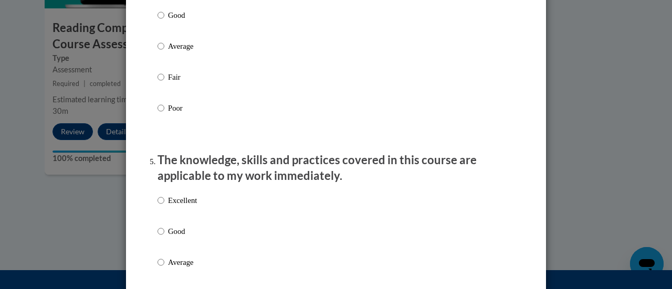
scroll to position [831, 0]
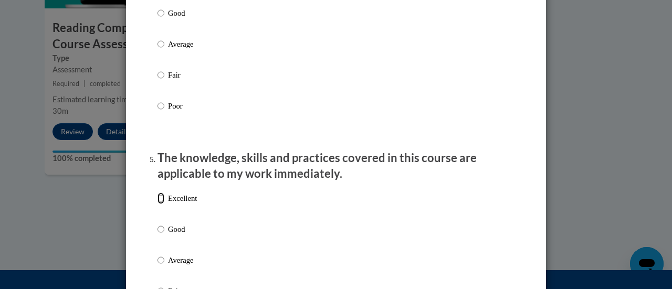
click at [158, 204] on input "Excellent" at bounding box center [161, 199] width 7 height 12
radio input "true"
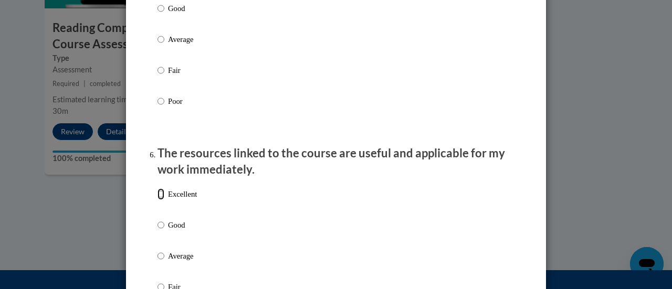
click at [158, 200] on input "Excellent" at bounding box center [161, 195] width 7 height 12
radio input "true"
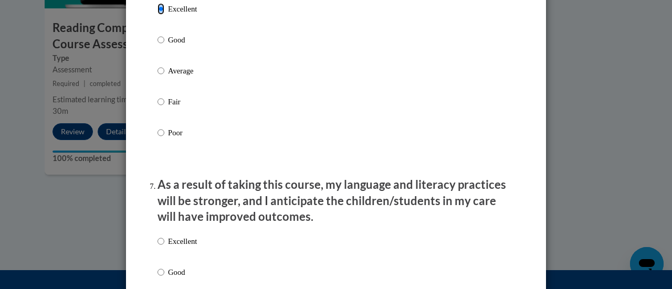
scroll to position [1238, 0]
click at [158, 247] on input "Excellent" at bounding box center [161, 241] width 7 height 12
radio input "true"
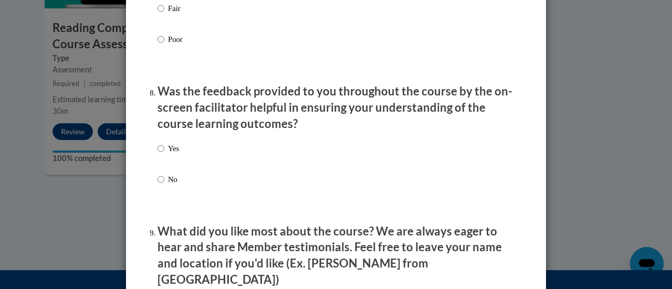
scroll to position [1565, 0]
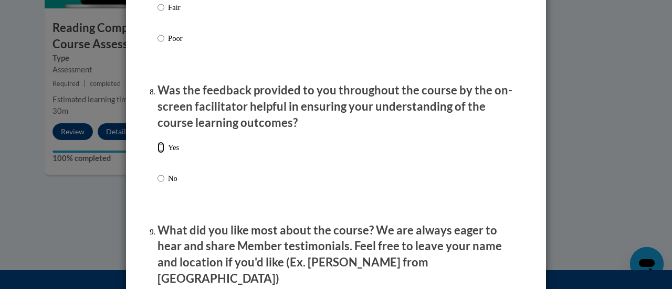
click at [158, 153] on input "Yes" at bounding box center [161, 148] width 7 height 12
radio input "true"
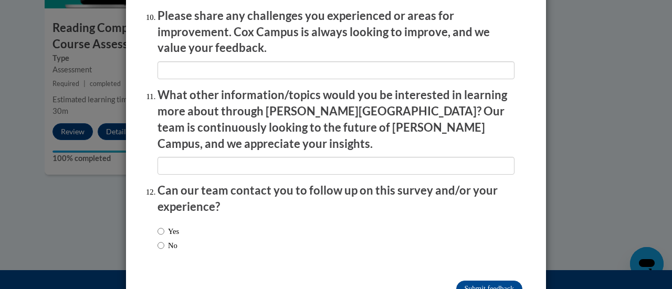
scroll to position [1876, 0]
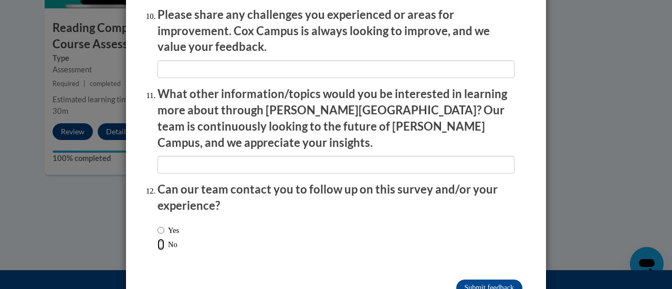
click at [158, 239] on input "No" at bounding box center [161, 245] width 7 height 12
radio input "true"
click at [491, 280] on input "Submit feedback" at bounding box center [489, 288] width 66 height 17
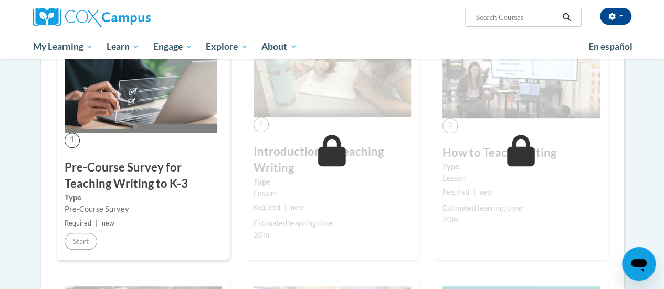
scroll to position [220, 0]
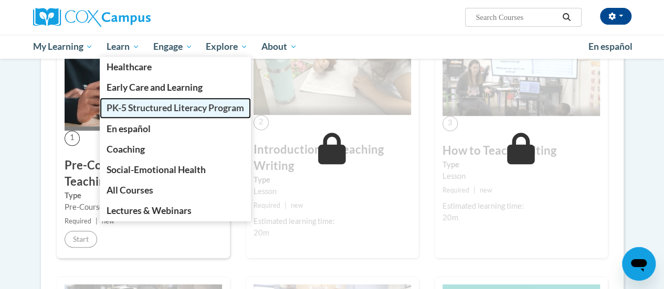
click at [137, 109] on span "PK-5 Structured Literacy Program" at bounding box center [176, 107] width 138 height 11
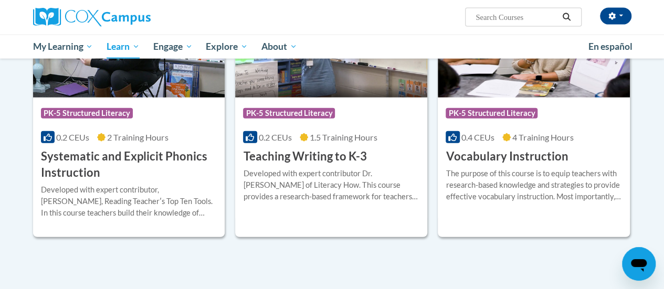
scroll to position [1216, 0]
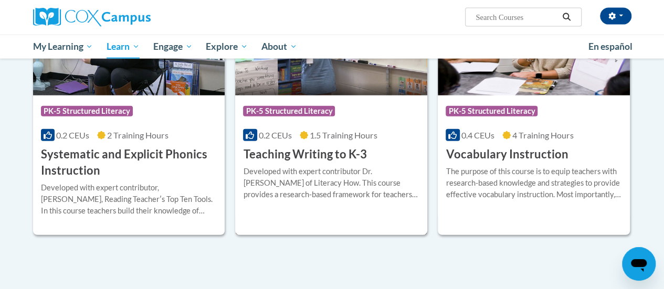
click at [316, 168] on div "Developed with expert contributor Dr. [PERSON_NAME] of Literacy How. This cours…" at bounding box center [331, 183] width 176 height 35
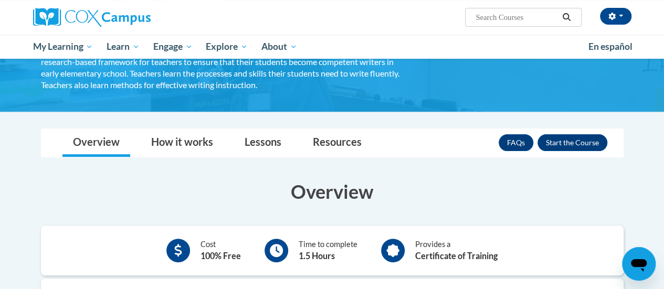
scroll to position [91, 0]
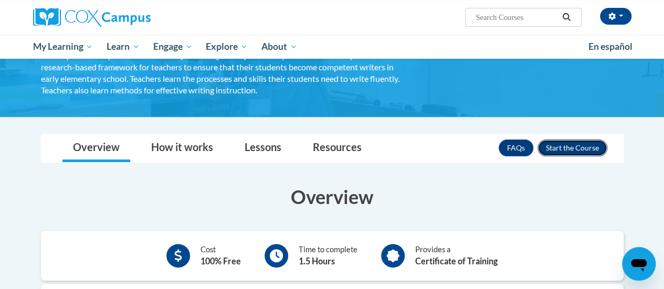
click at [591, 150] on button "Enroll" at bounding box center [573, 148] width 70 height 17
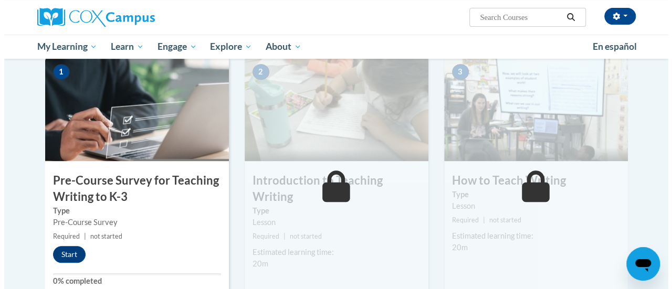
scroll to position [222, 0]
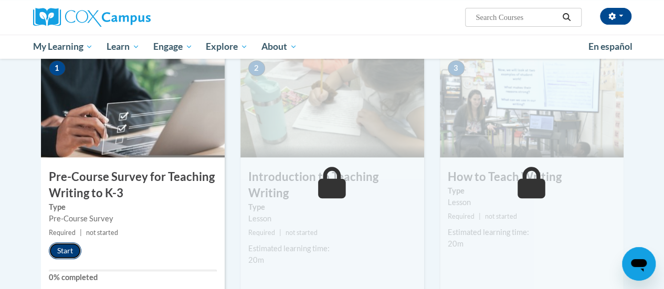
click at [52, 254] on button "Start" at bounding box center [65, 251] width 33 height 17
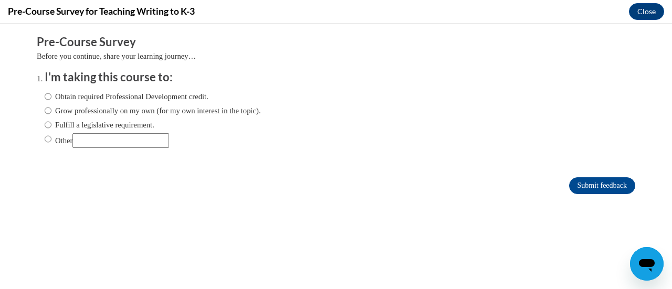
scroll to position [0, 0]
click at [45, 98] on input "Obtain required Professional Development credit." at bounding box center [48, 97] width 7 height 12
radio input "true"
click at [592, 185] on input "Submit feedback" at bounding box center [602, 186] width 66 height 17
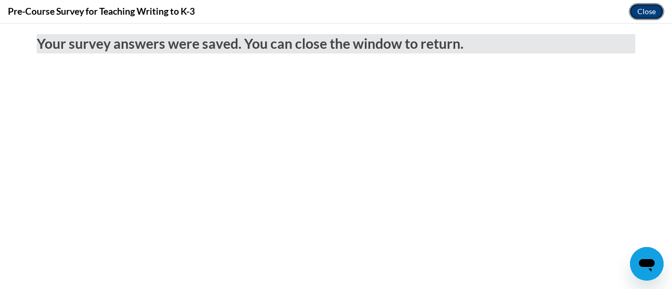
click at [656, 18] on button "Close" at bounding box center [646, 11] width 35 height 17
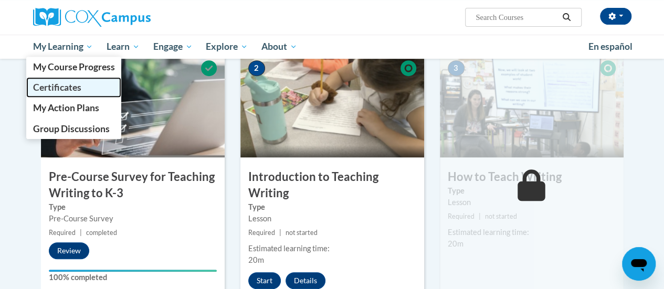
click at [64, 91] on span "Certificates" at bounding box center [57, 87] width 48 height 11
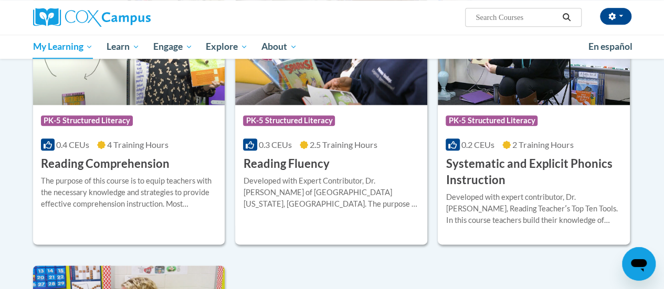
scroll to position [539, 0]
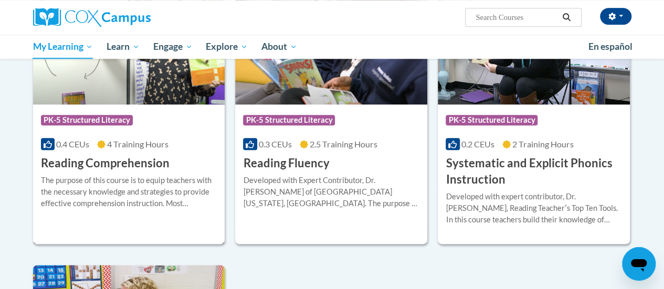
click at [105, 175] on div "The purpose of this course is to equip teachers with the necessary knowledge an…" at bounding box center [129, 192] width 176 height 35
